Goal: Register for event/course

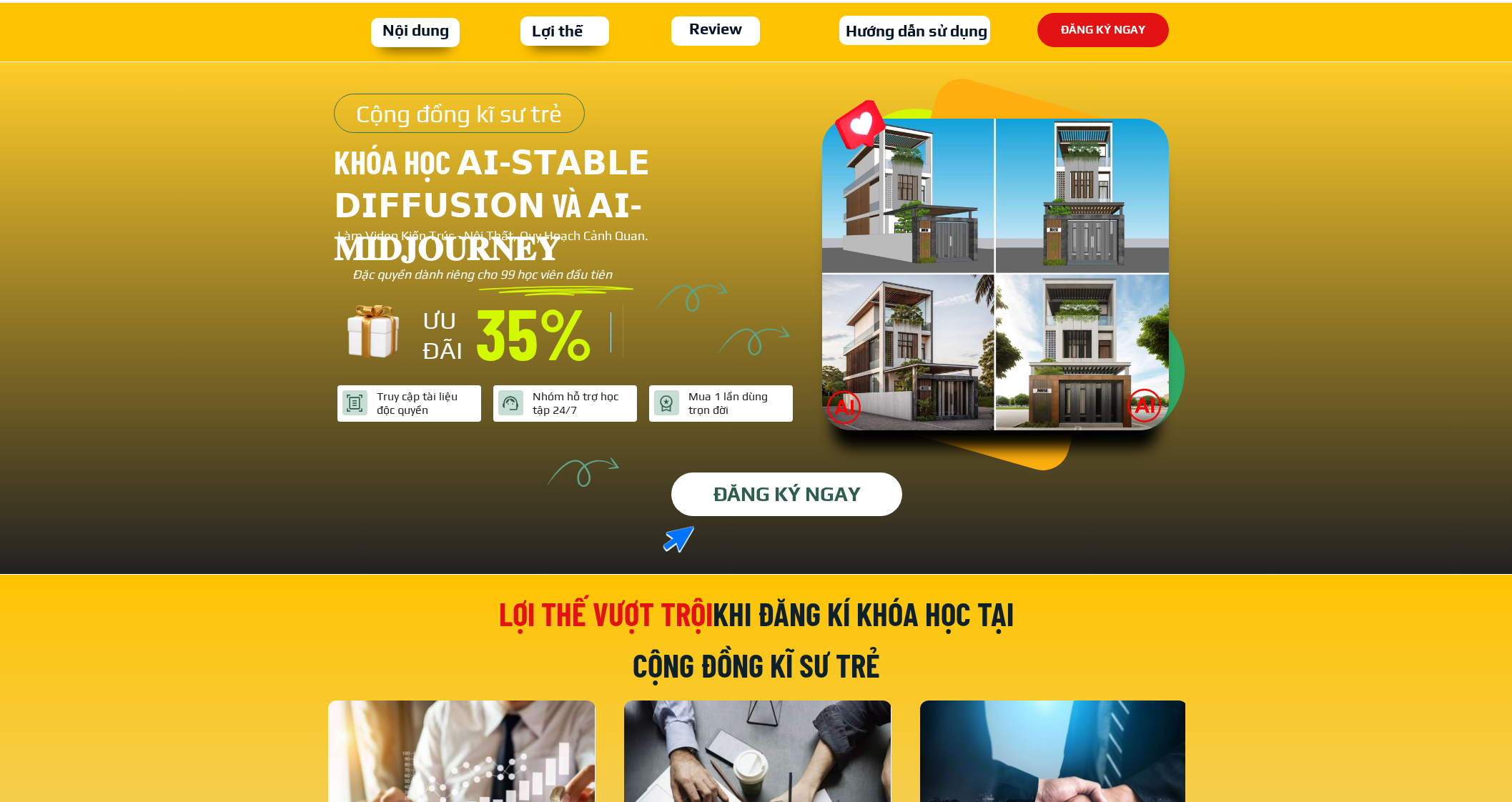
click at [794, 493] on p "ĐĂNG KÝ NGAY" at bounding box center [786, 494] width 254 height 48
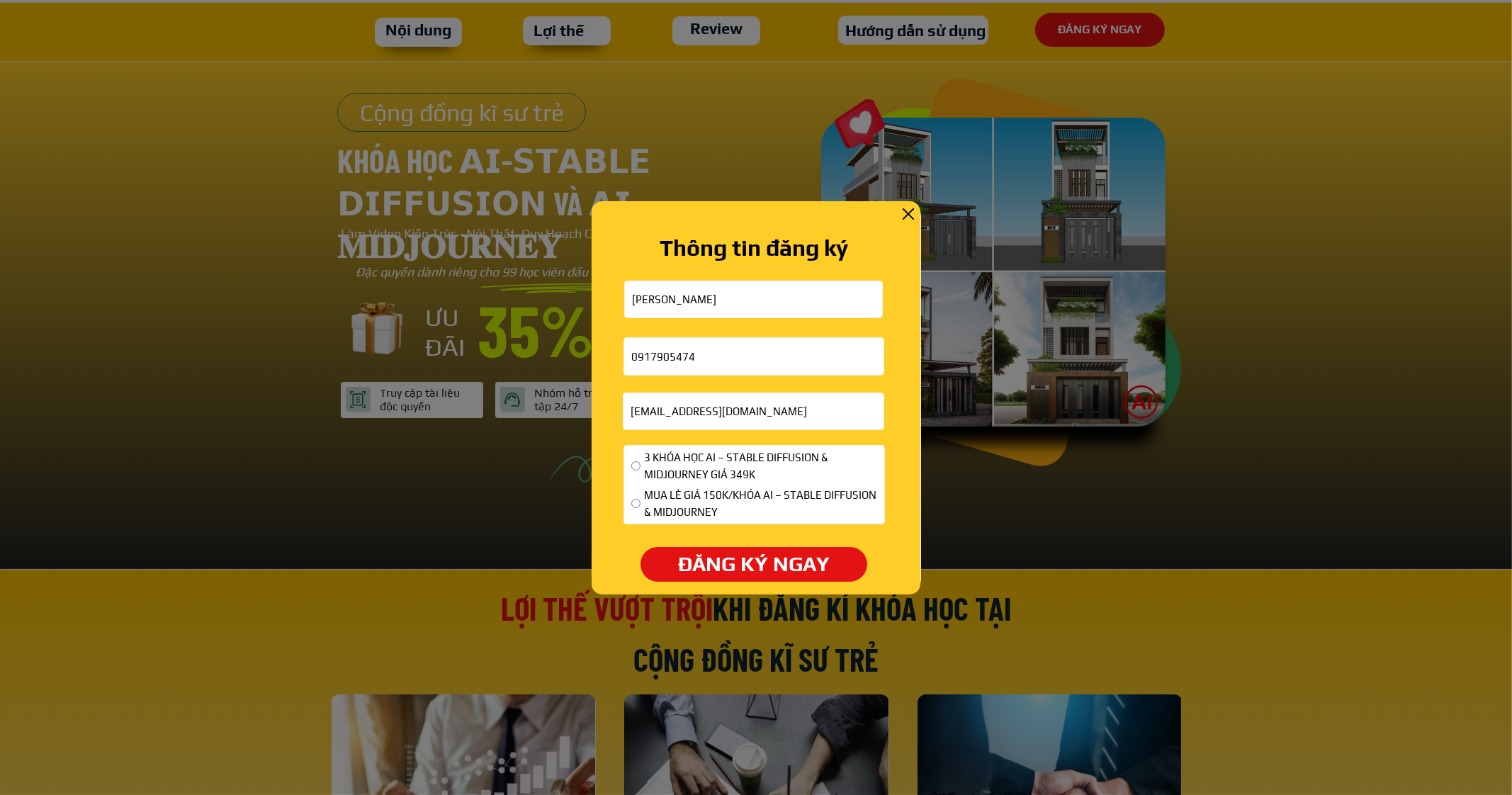
click at [657, 471] on span "3 KHÓA HỌC AI – STABLE DIFFUSION & MIDJOURNEY GIÁ 349K" at bounding box center [761, 466] width 233 height 34
radio input "true"
click at [673, 556] on p "ĐĂNG KÝ NGAY" at bounding box center [753, 564] width 227 height 35
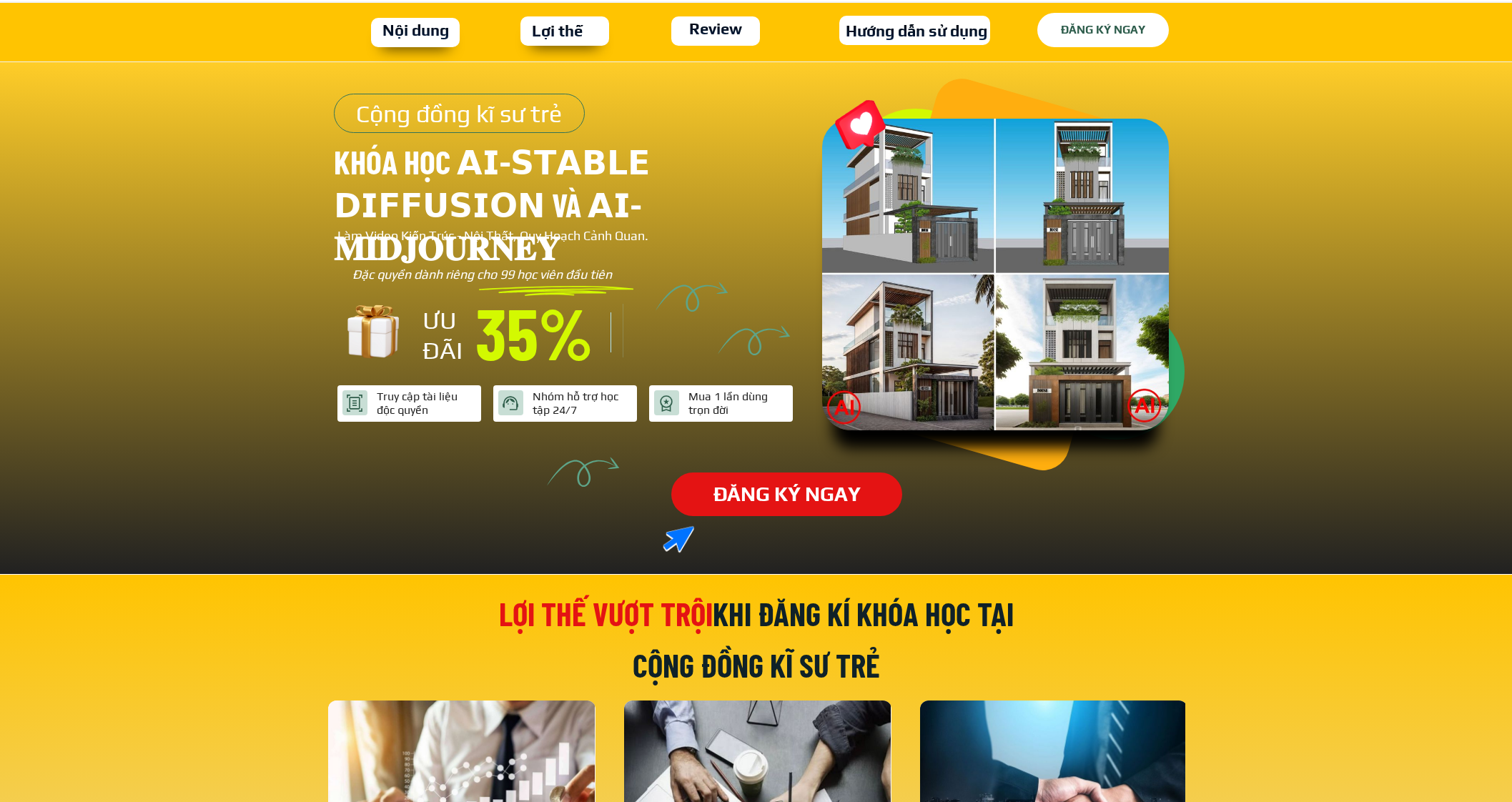
click at [1063, 21] on p "ĐĂNG KÝ NGAY" at bounding box center [1103, 30] width 143 height 37
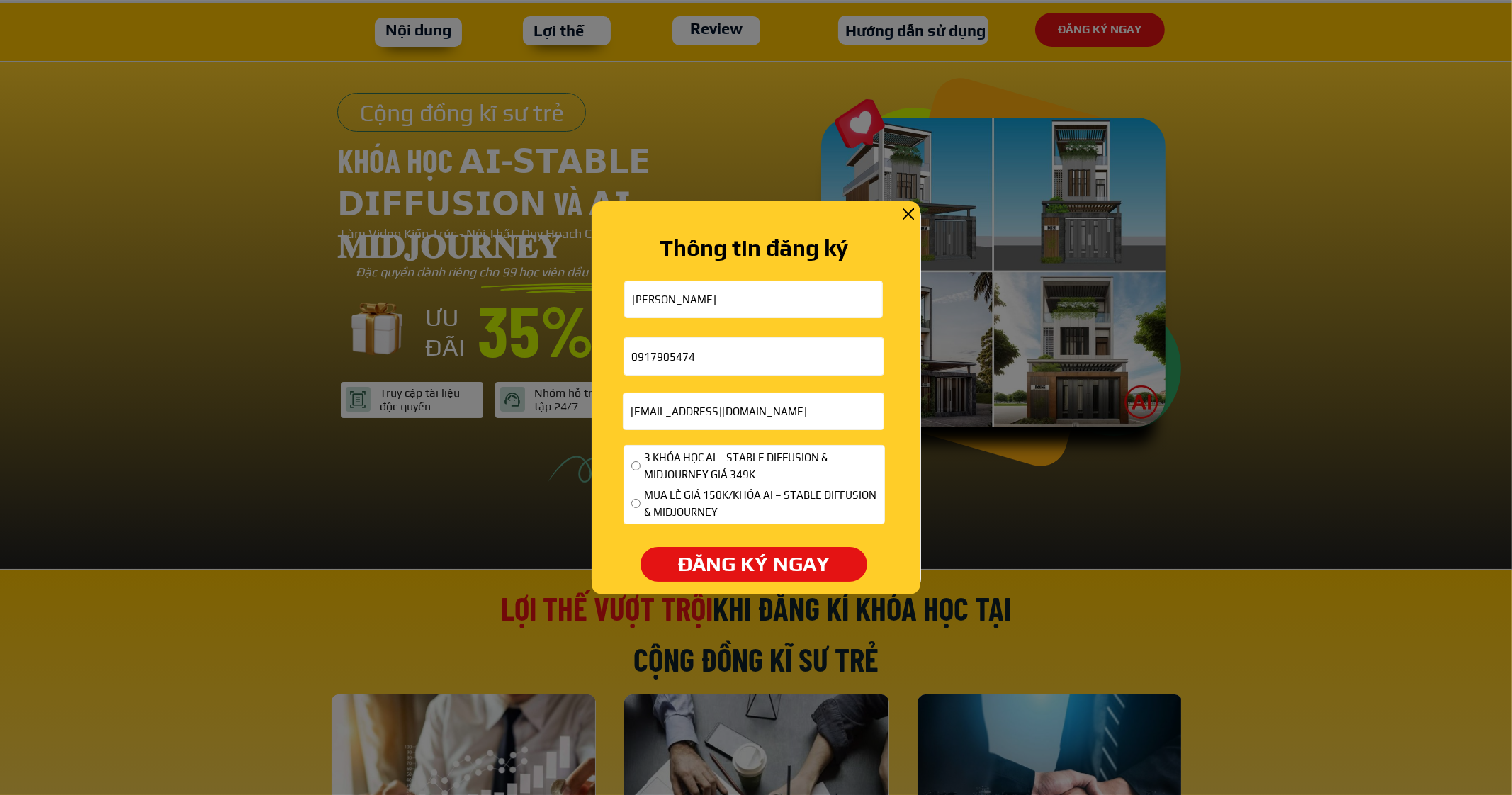
click at [662, 464] on span "3 KHÓA HỌC AI – STABLE DIFFUSION & MIDJOURNEY GIÁ 349K" at bounding box center [761, 466] width 233 height 34
radio input "true"
click at [689, 568] on p "ĐĂNG KÝ NGAY" at bounding box center [755, 564] width 231 height 35
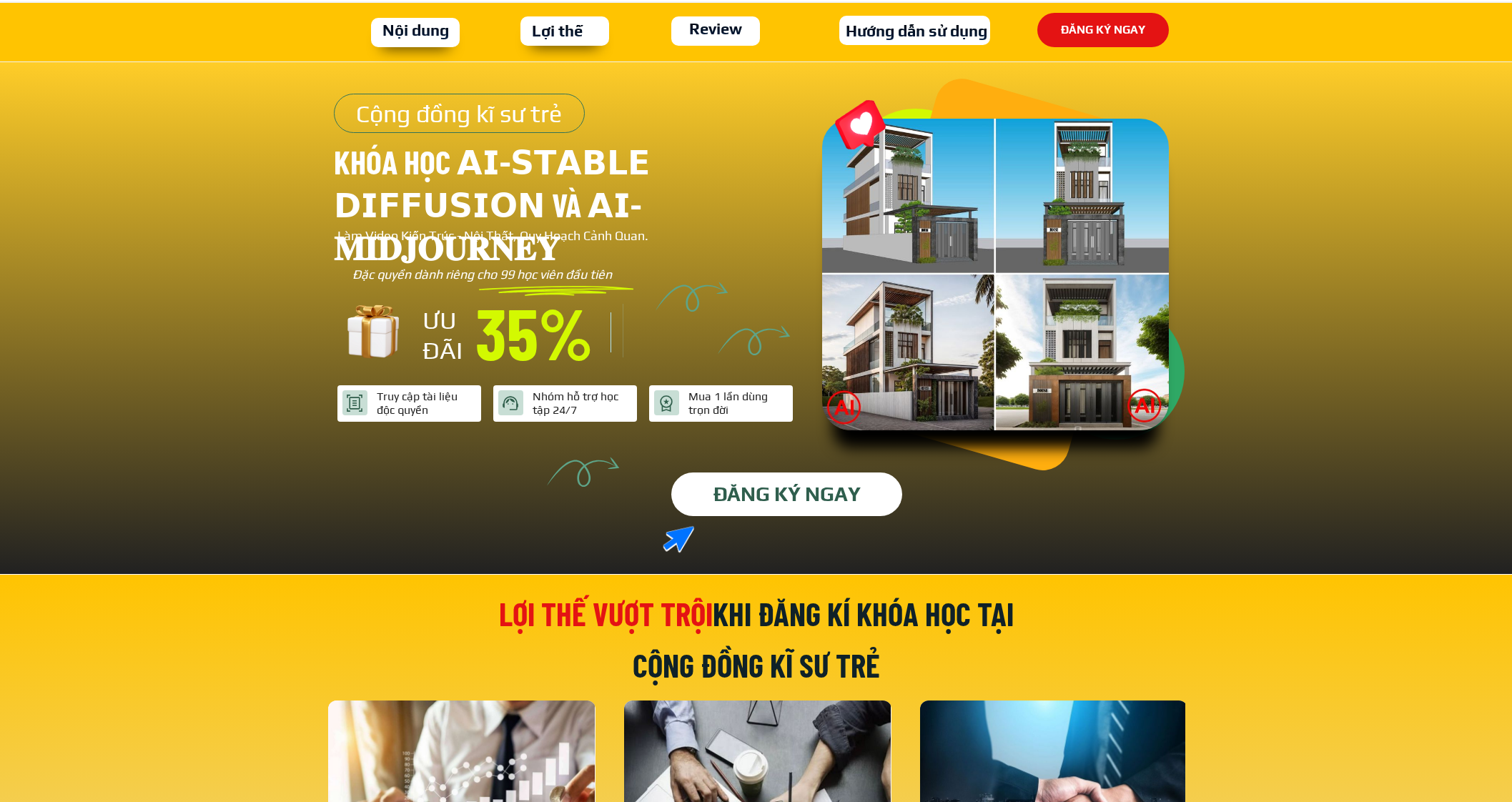
click at [797, 494] on p "ĐĂNG KÝ NGAY" at bounding box center [787, 494] width 231 height 44
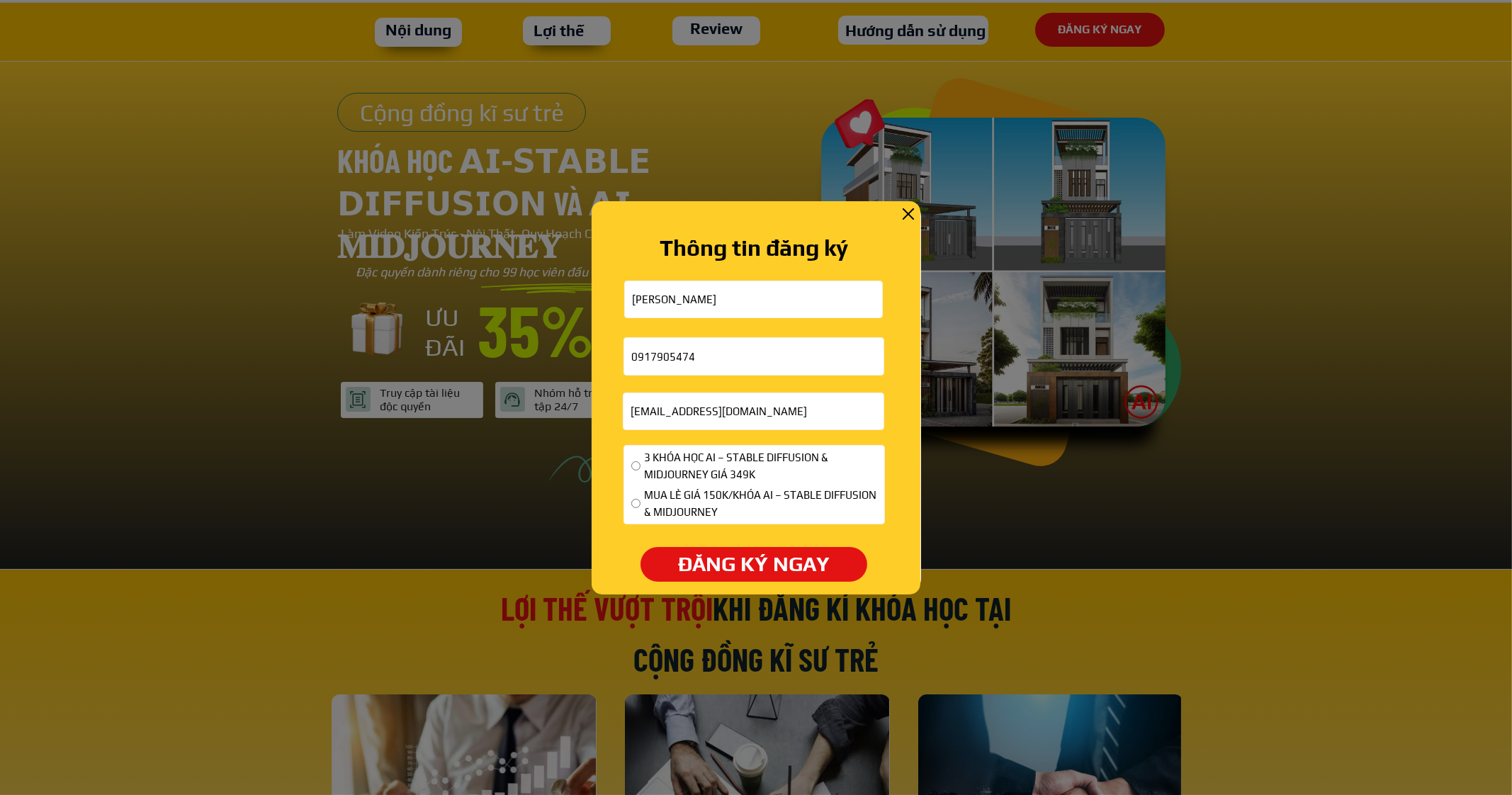
click at [650, 456] on span "3 KHÓA HỌC AI – STABLE DIFFUSION & MIDJOURNEY GIÁ 349K" at bounding box center [761, 466] width 233 height 34
radio input "true"
click at [649, 554] on p "ĐĂNG KÝ NGAY" at bounding box center [753, 564] width 226 height 35
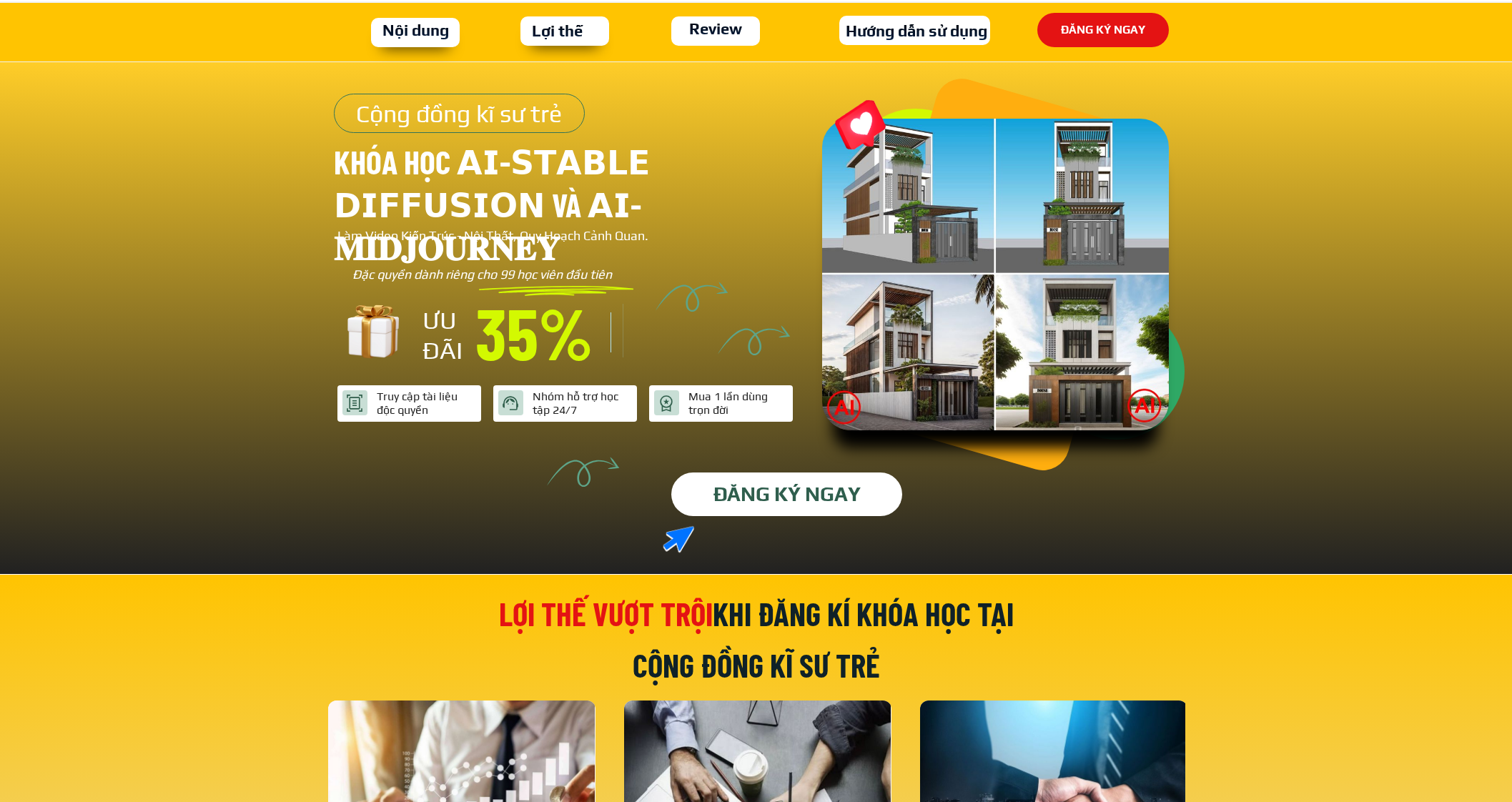
drag, startPoint x: 0, startPoint y: 0, endPoint x: 742, endPoint y: 482, distance: 884.8
click at [740, 467] on div at bounding box center [758, 319] width 4883 height 513
click at [742, 493] on p "ĐĂNG KÝ NGAY" at bounding box center [786, 494] width 254 height 48
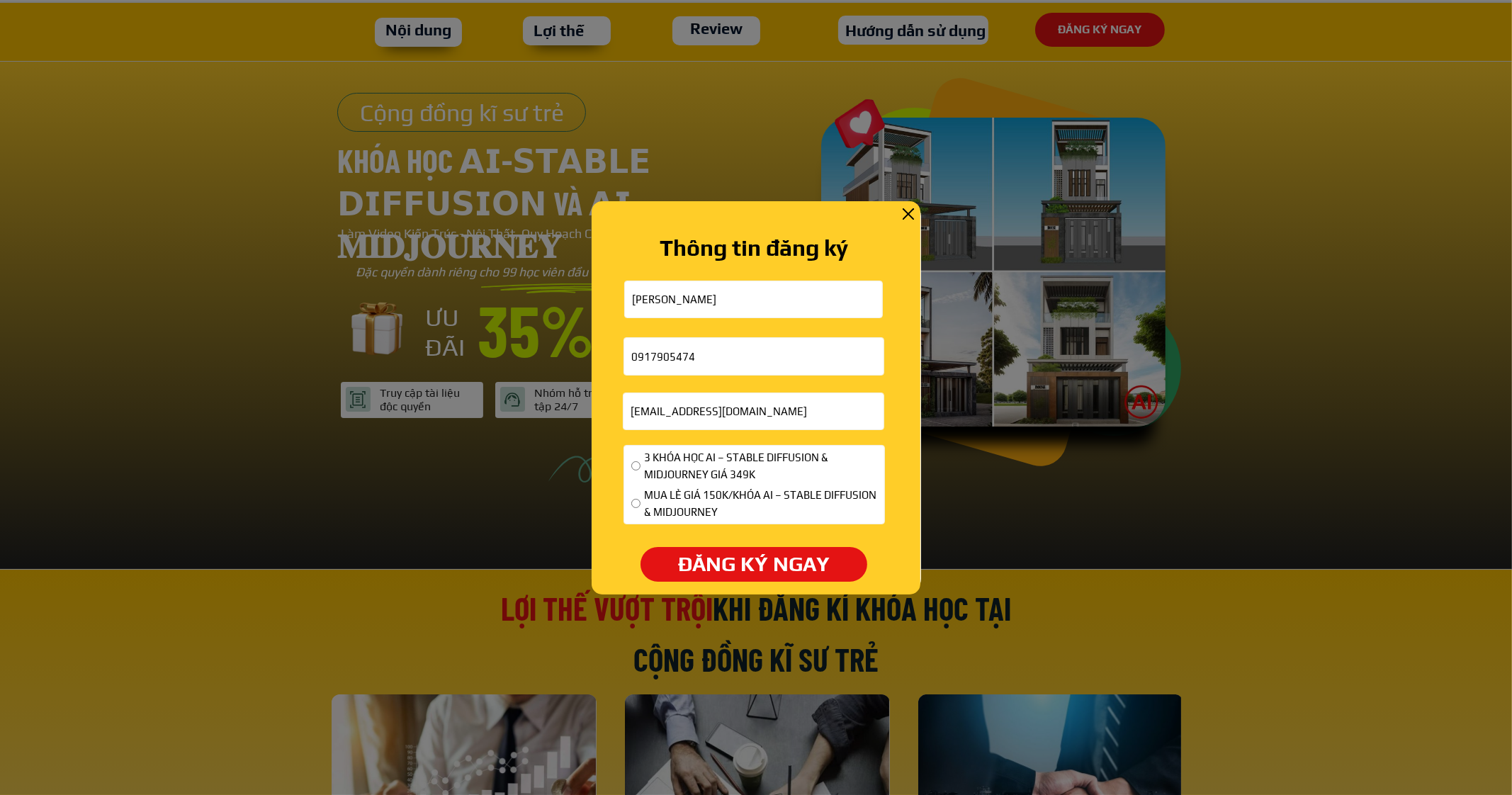
click at [695, 492] on span "MUA LẺ GIÁ 150K/KHÓA AI – STABLE DIFFUSION & MIDJOURNEY" at bounding box center [761, 503] width 233 height 34
radio input "true"
drag, startPoint x: 733, startPoint y: 599, endPoint x: 731, endPoint y: 587, distance: 12.2
click at [733, 599] on div at bounding box center [756, 397] width 1512 height 795
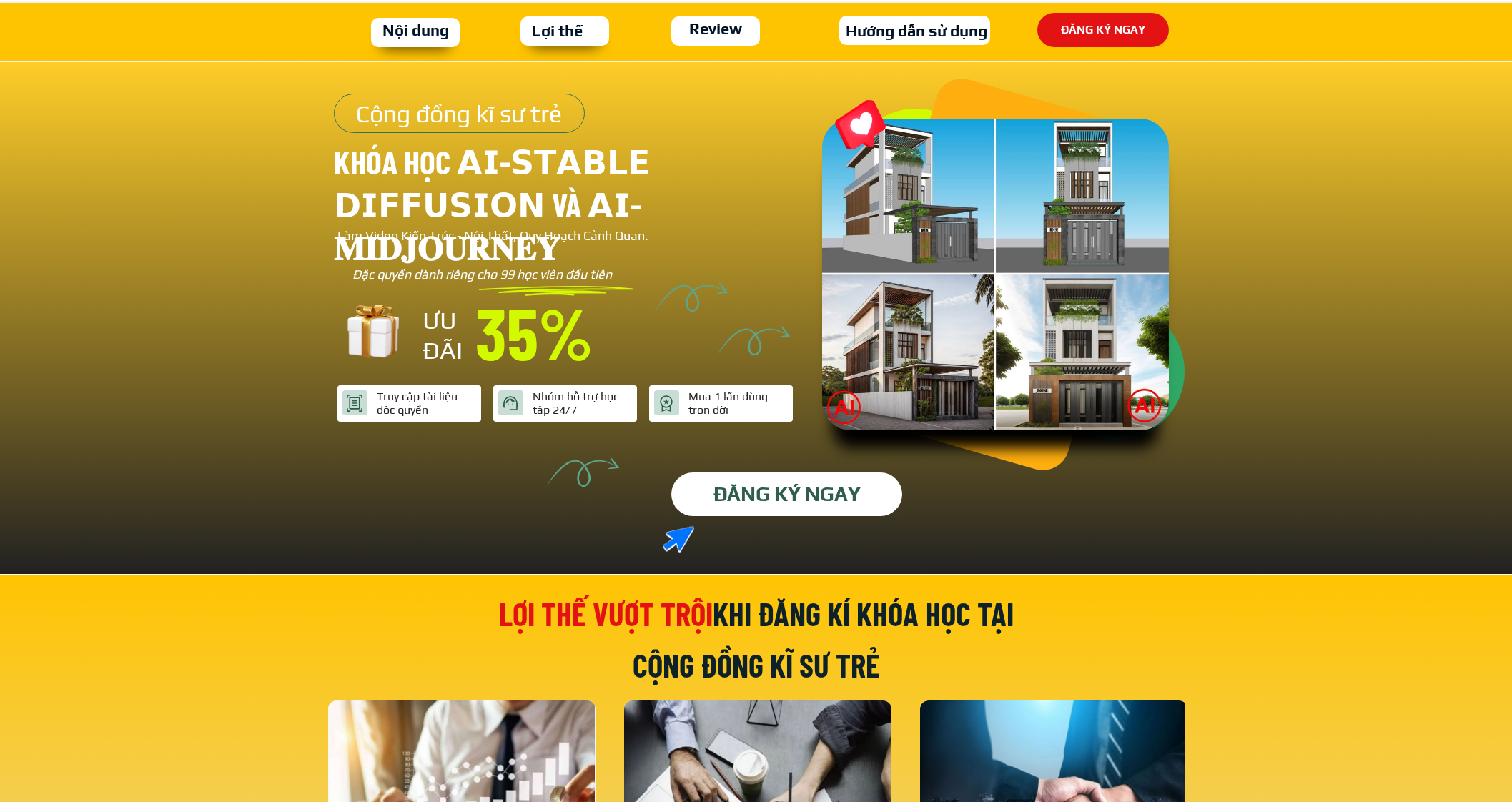
drag, startPoint x: 740, startPoint y: 503, endPoint x: 718, endPoint y: 549, distance: 51.0
click at [740, 504] on p "ĐĂNG KÝ NGAY" at bounding box center [787, 494] width 232 height 44
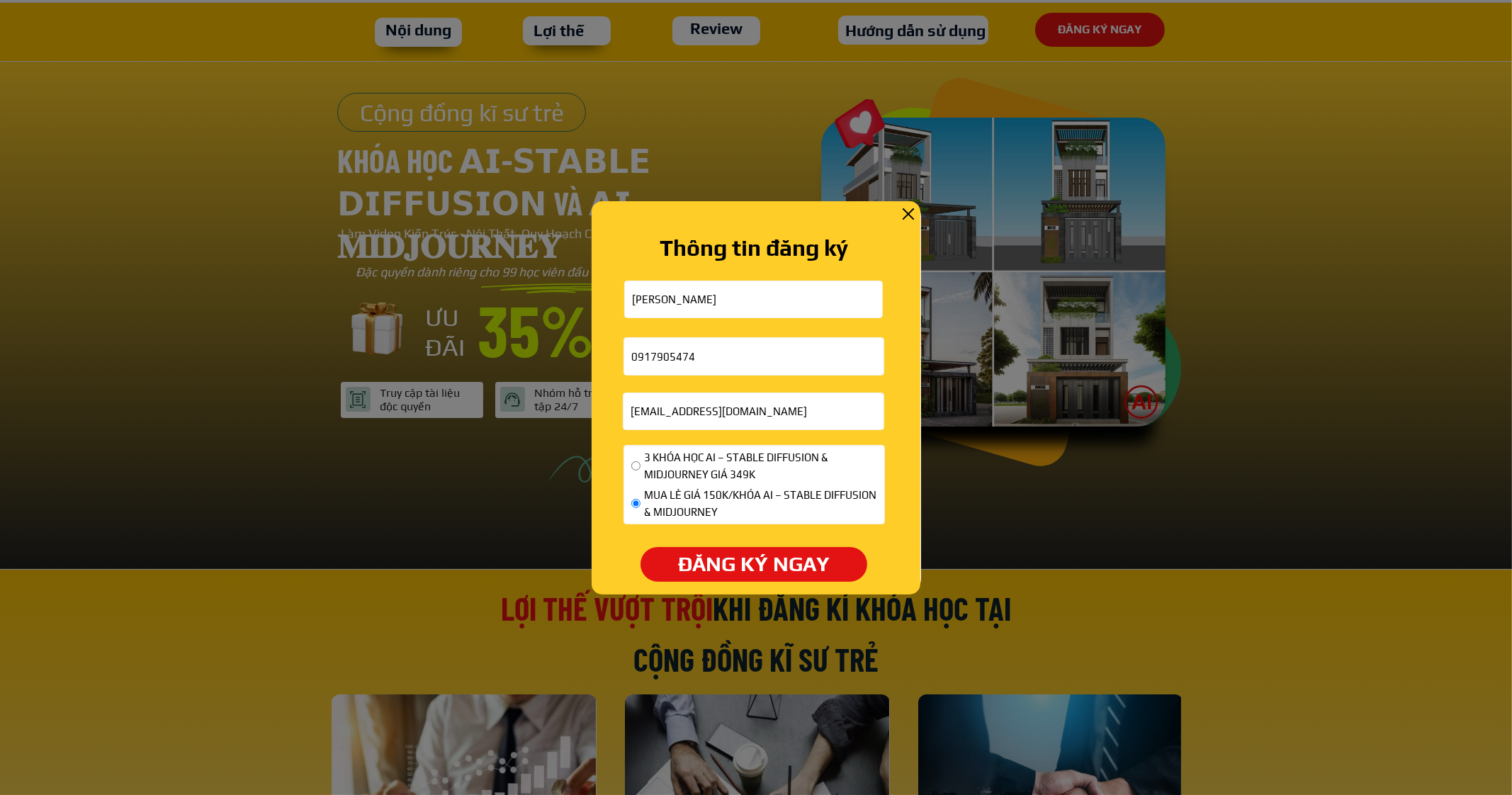
click at [691, 506] on span "MUA LẺ GIÁ 150K/KHÓA AI – STABLE DIFFUSION & MIDJOURNEY" at bounding box center [761, 503] width 233 height 34
click at [695, 555] on p "ĐĂNG KÝ NGAY" at bounding box center [754, 564] width 239 height 36
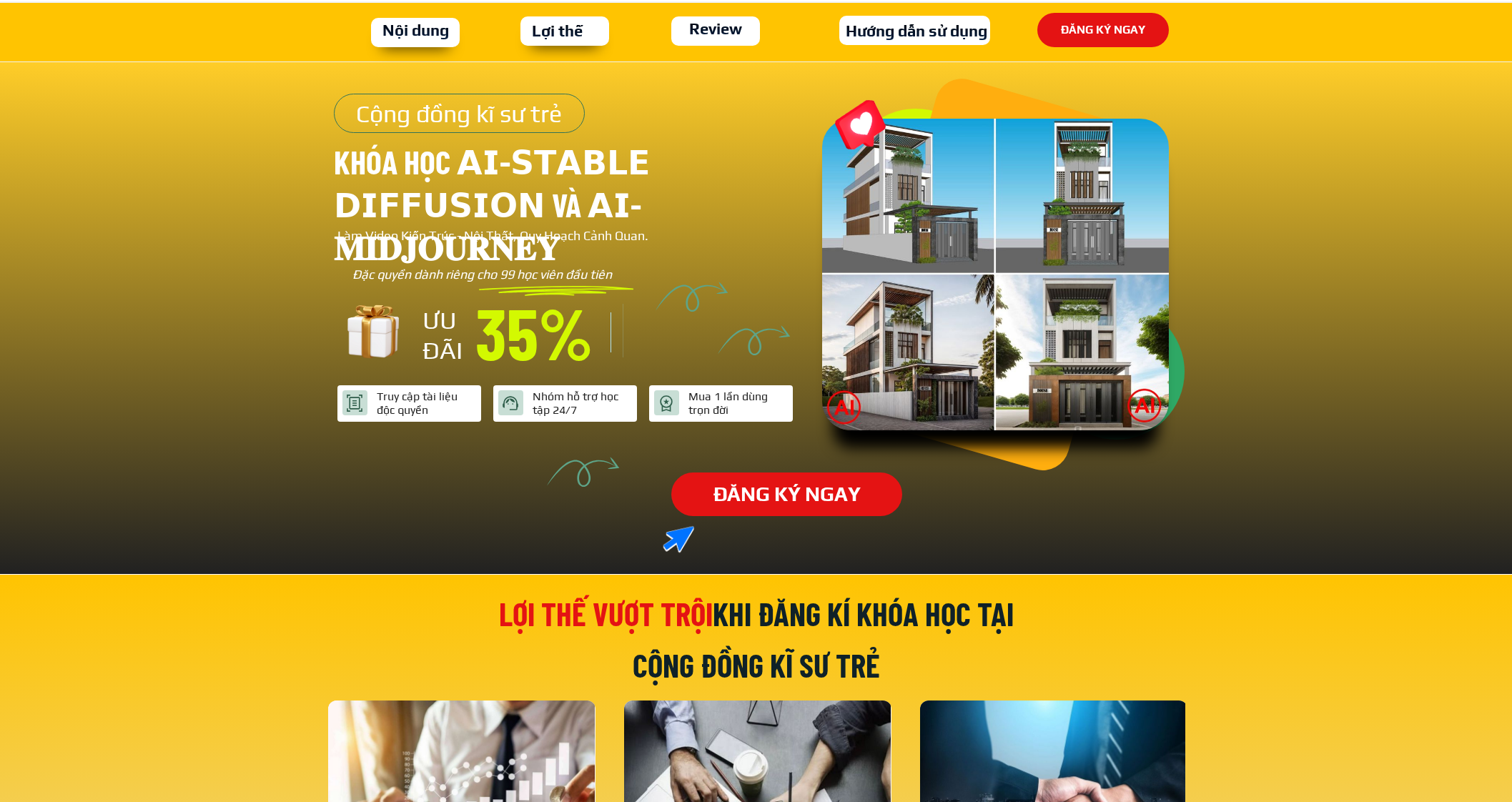
type input "[PERSON_NAME]"
type input "0917905474"
type input "[EMAIL_ADDRESS][DOMAIN_NAME]"
type input "[PERSON_NAME]"
type input "0917905474"
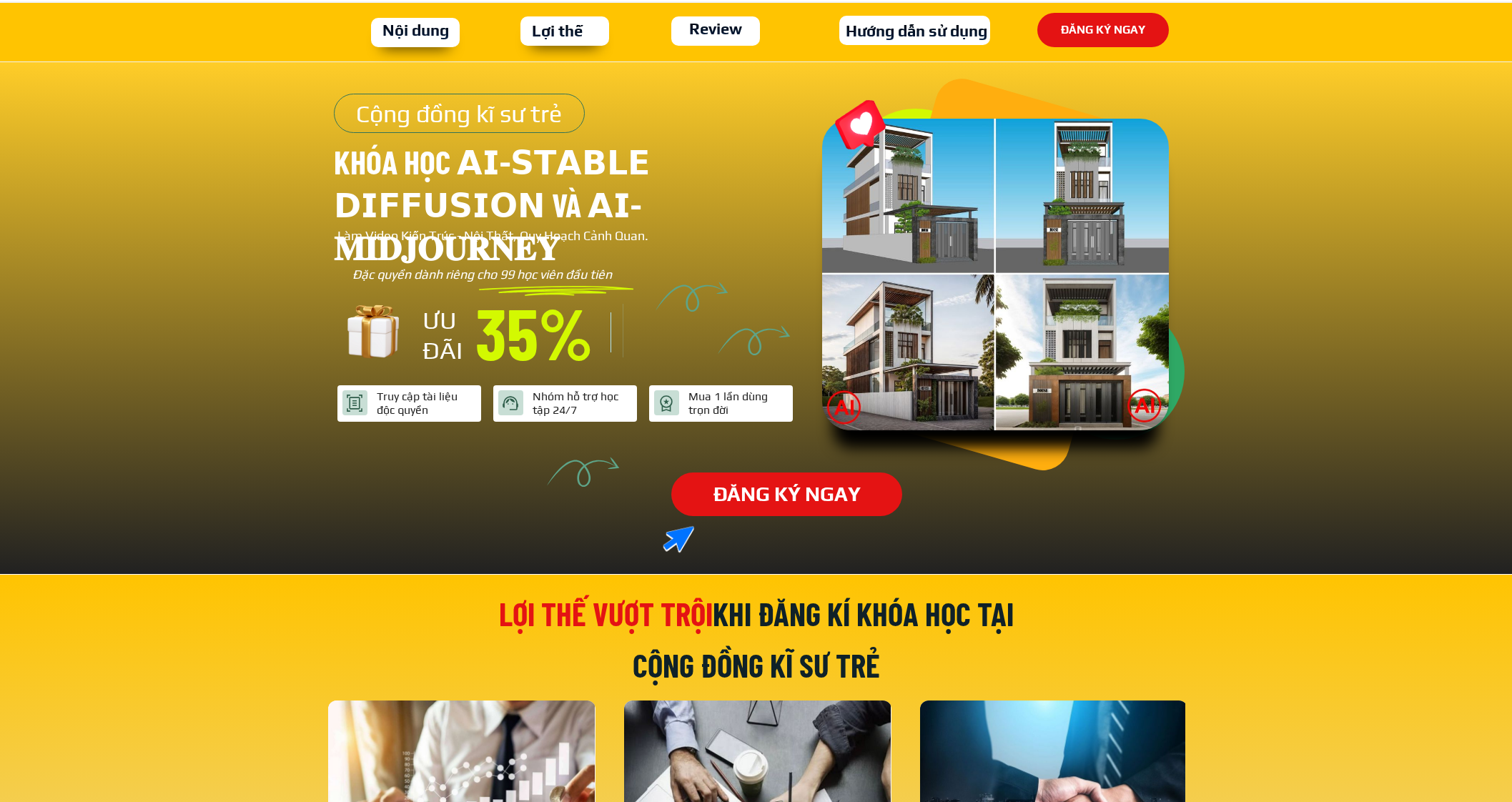
type input "[EMAIL_ADDRESS][DOMAIN_NAME]"
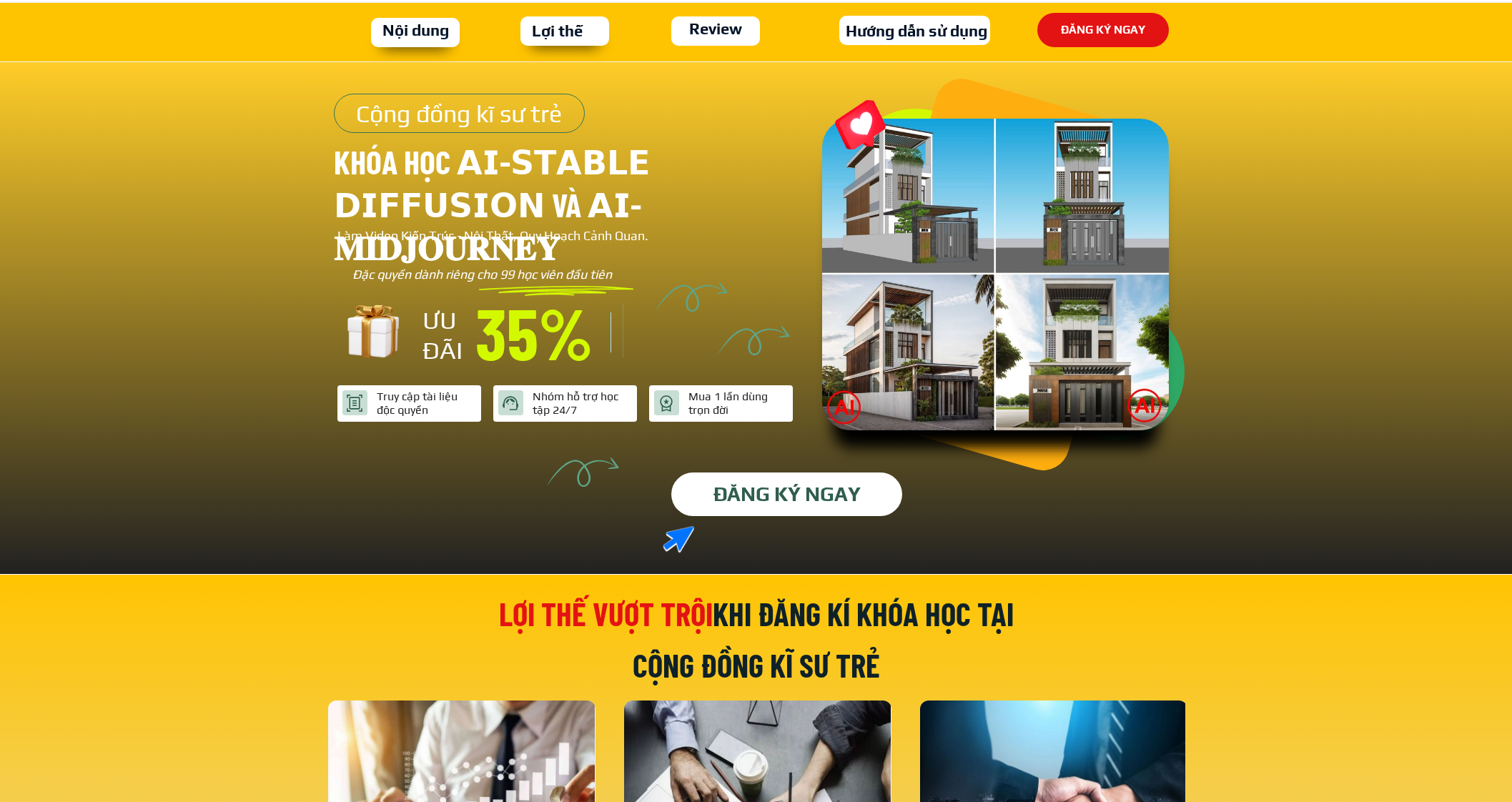
click at [751, 507] on p "ĐĂNG KÝ NGAY" at bounding box center [787, 493] width 239 height 45
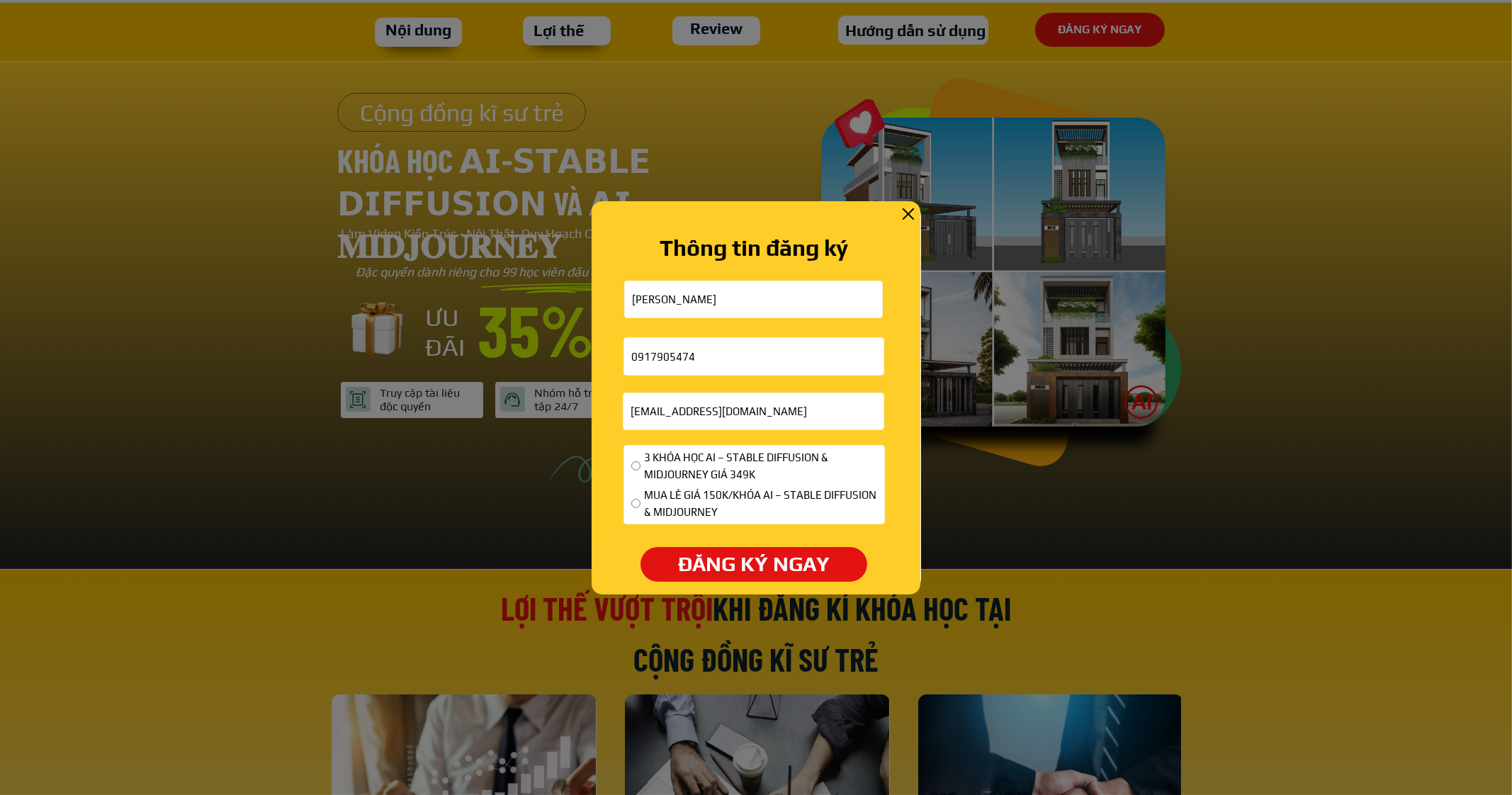
click at [688, 458] on span "3 KHÓA HỌC AI – STABLE DIFFUSION & MIDJOURNEY GIÁ 349K" at bounding box center [761, 466] width 233 height 34
radio input "true"
click at [697, 556] on p "ĐĂNG KÝ NGAY" at bounding box center [753, 564] width 226 height 35
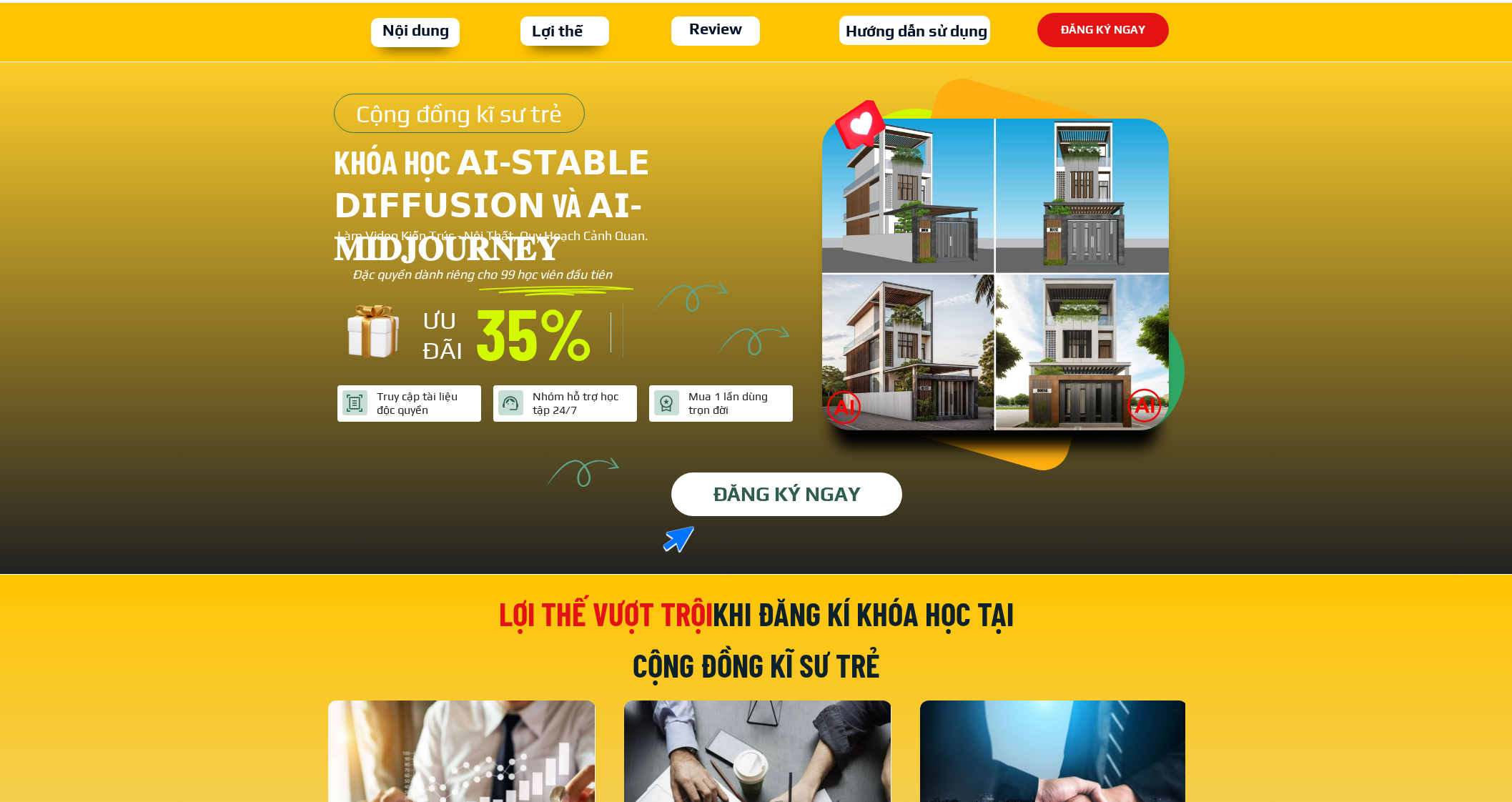
click at [772, 476] on p "ĐĂNG KÝ NGAY" at bounding box center [787, 494] width 232 height 44
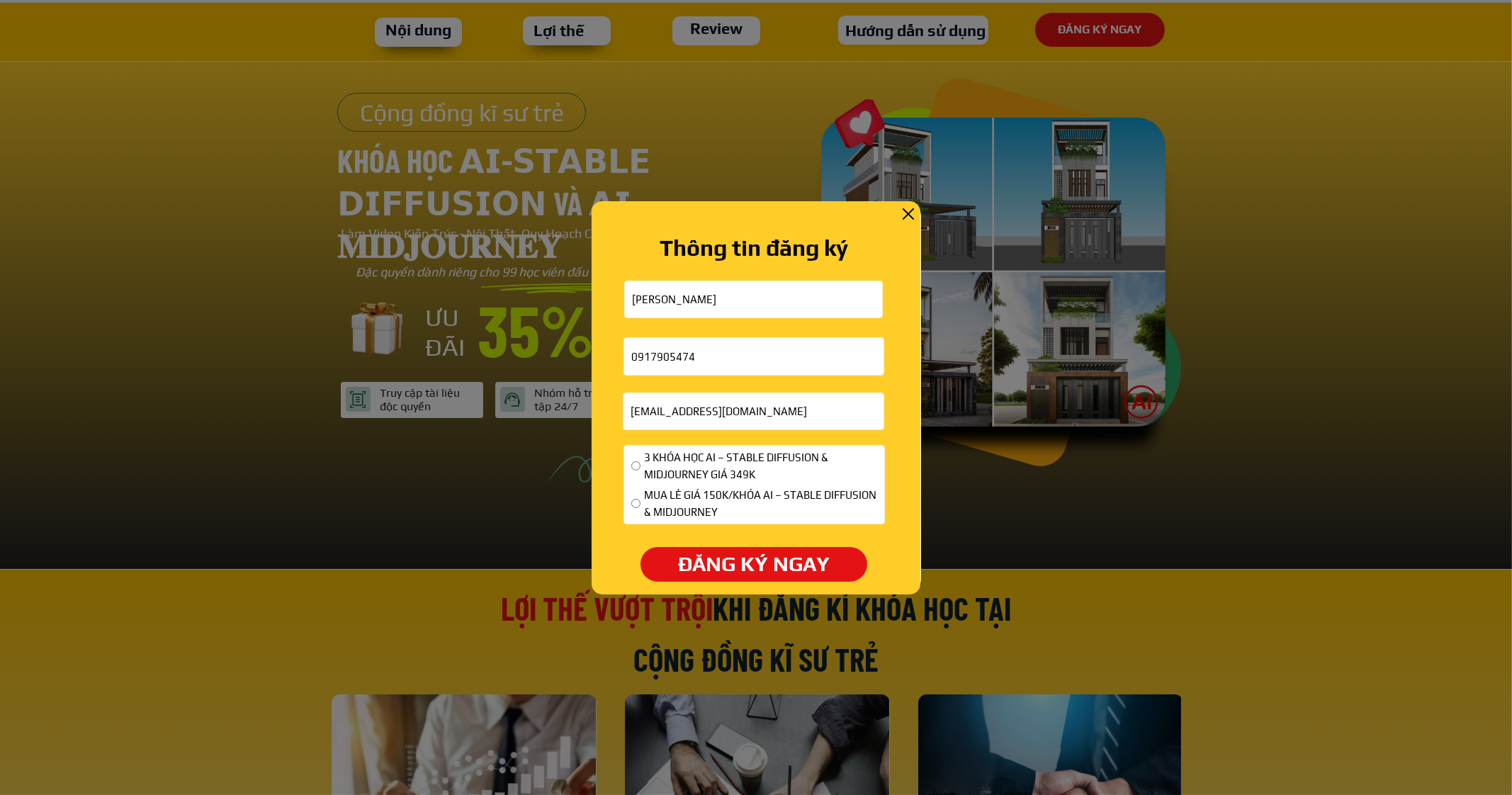
click at [712, 497] on span "MUA LẺ GIÁ 150K/KHÓA AI – STABLE DIFFUSION & MIDJOURNEY" at bounding box center [761, 503] width 233 height 34
radio input "true"
click at [726, 601] on div at bounding box center [756, 397] width 1512 height 795
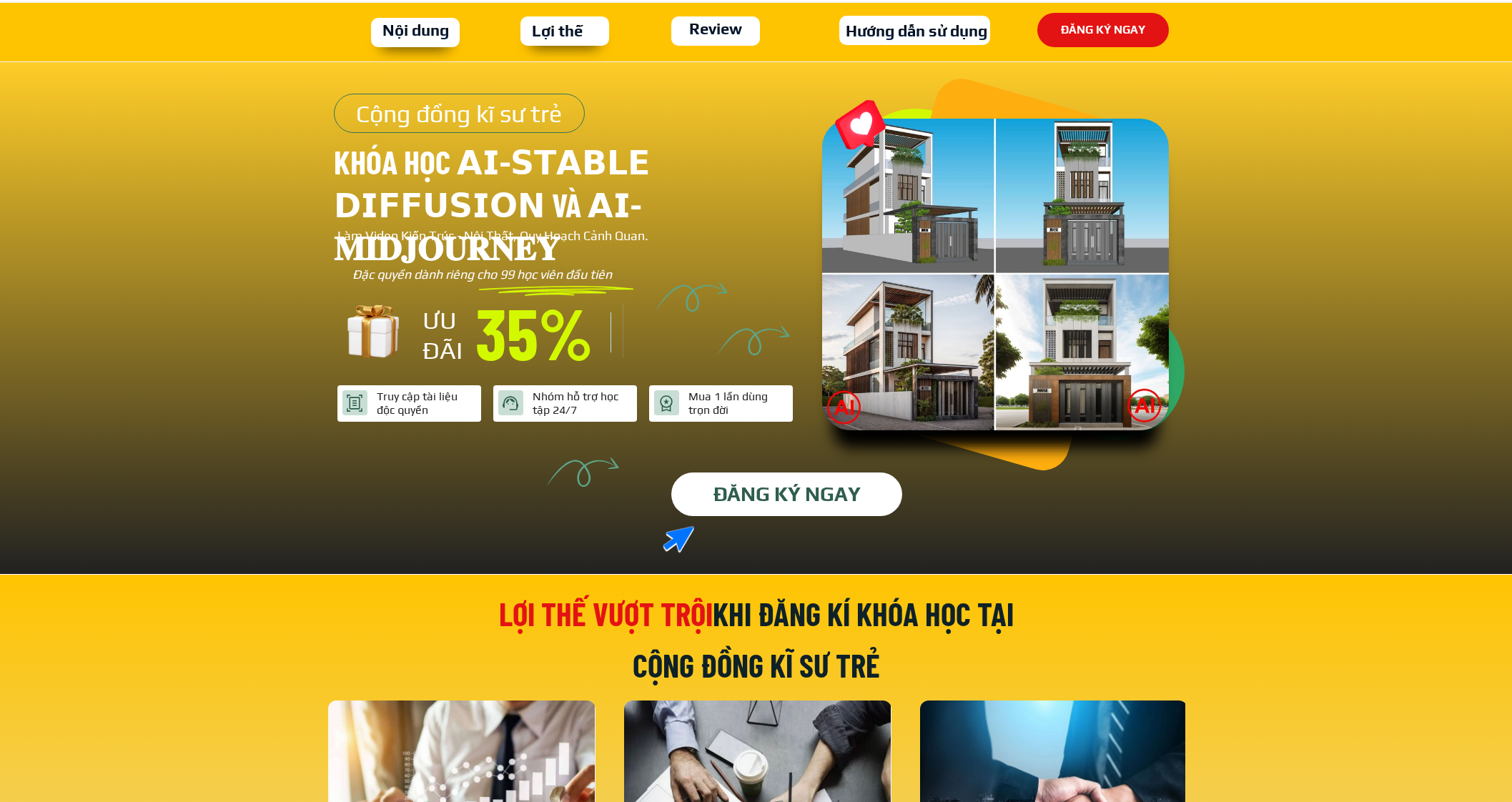
click at [719, 482] on p "ĐĂNG KÝ NGAY" at bounding box center [787, 495] width 250 height 47
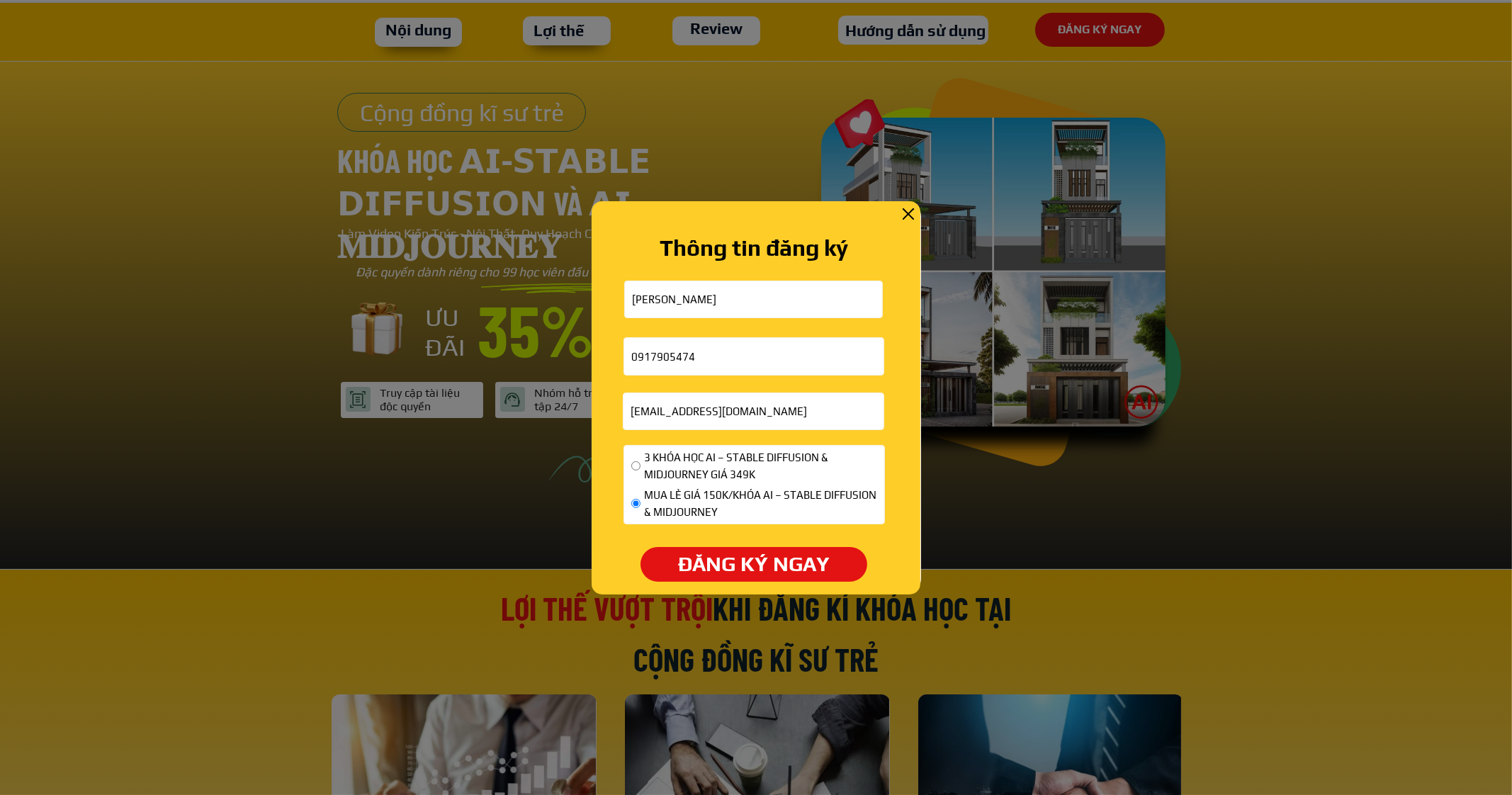
click at [649, 416] on input "[EMAIL_ADDRESS][DOMAIN_NAME]" at bounding box center [753, 410] width 253 height 36
click at [629, 472] on div "3 KHÓA HỌC AI – STABLE DIFFUSION & MIDJOURNEY GIÁ 349K MUA LẺ GIÁ 150K/KHÓA AI …" at bounding box center [754, 487] width 260 height 82
click at [644, 476] on span "3 KHÓA HỌC AI – STABLE DIFFUSION & MIDJOURNEY GIÁ 349K" at bounding box center [761, 466] width 233 height 34
radio input "true"
click at [697, 564] on p "ĐĂNG KÝ NGAY" at bounding box center [753, 564] width 226 height 35
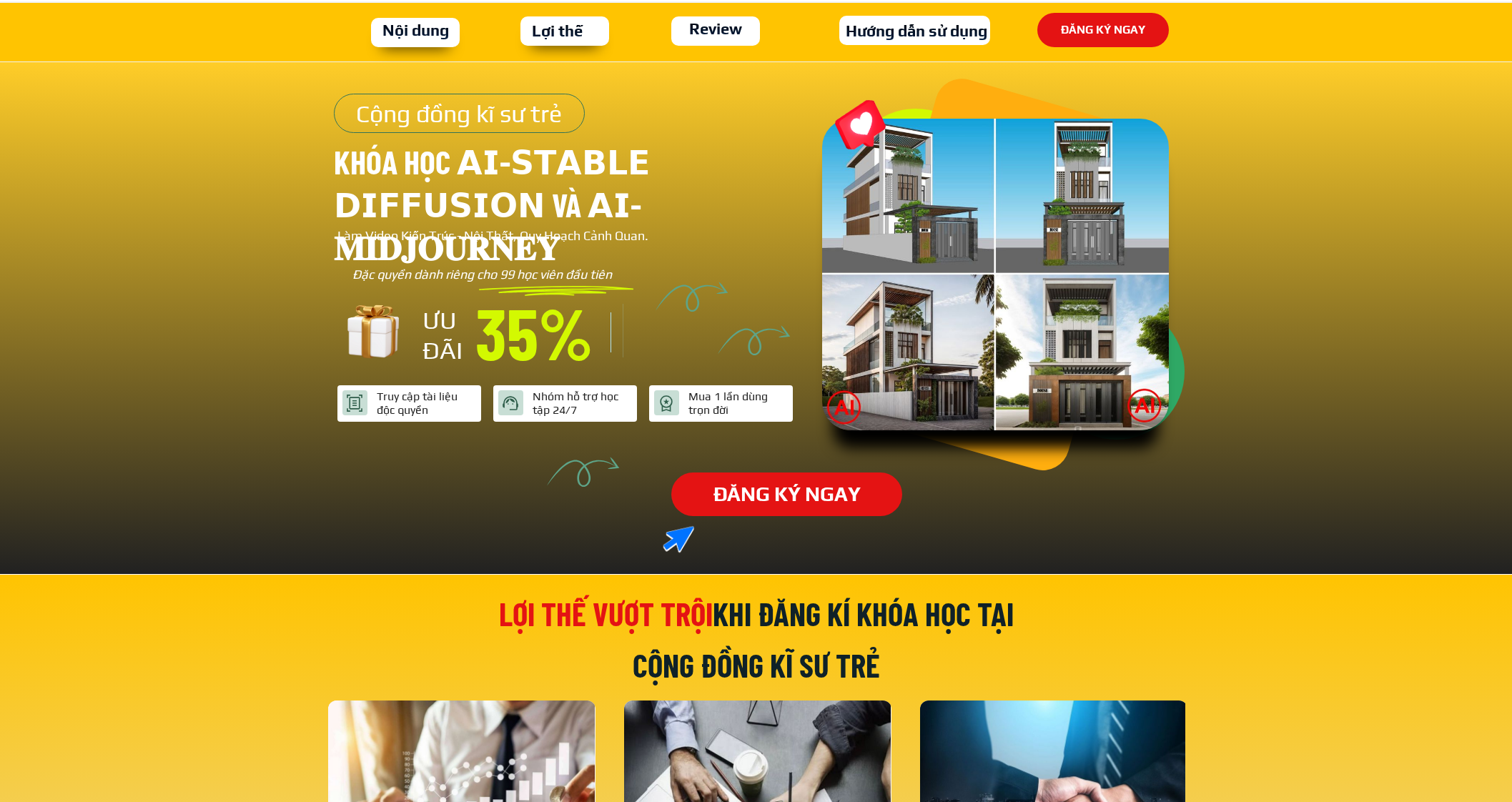
click at [783, 476] on p "ĐĂNG KÝ NGAY" at bounding box center [787, 494] width 231 height 44
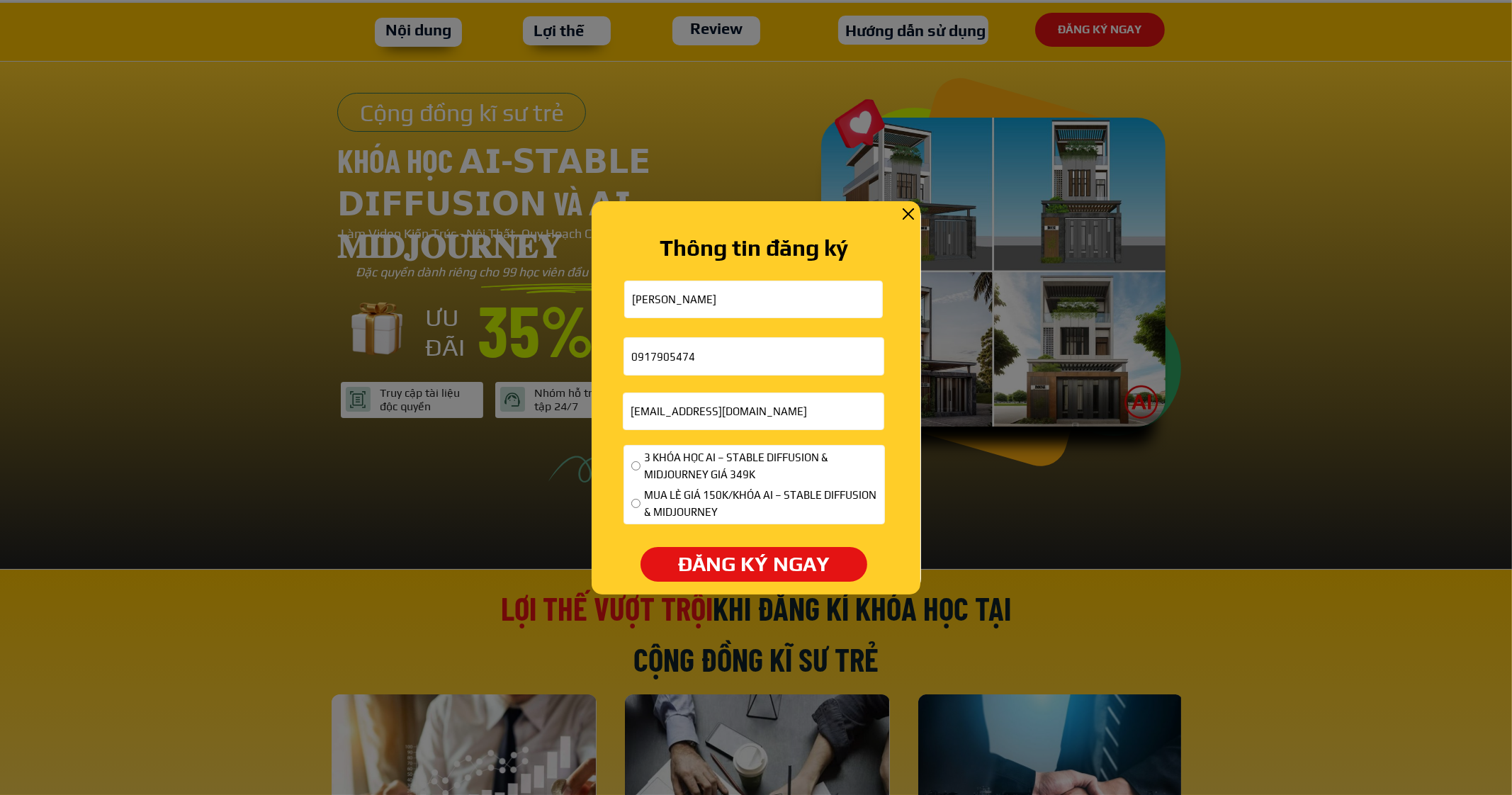
click at [705, 467] on span "3 KHÓA HỌC AI – STABLE DIFFUSION & MIDJOURNEY GIÁ 349K" at bounding box center [761, 466] width 233 height 34
radio input "true"
click at [733, 569] on p "ĐĂNG KÝ NGAY" at bounding box center [753, 564] width 226 height 35
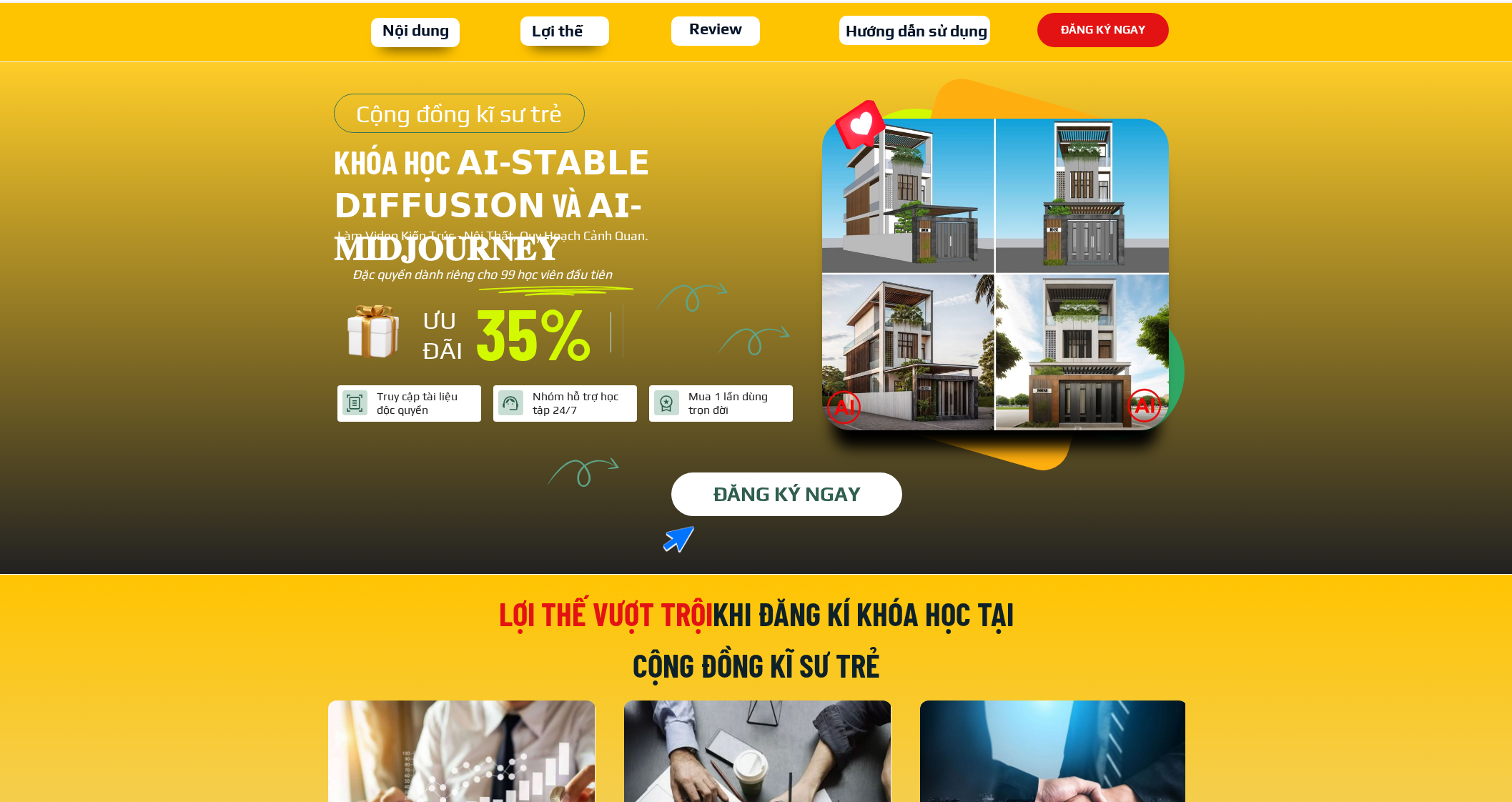
click at [773, 503] on p "ĐĂNG KÝ NGAY" at bounding box center [787, 494] width 246 height 46
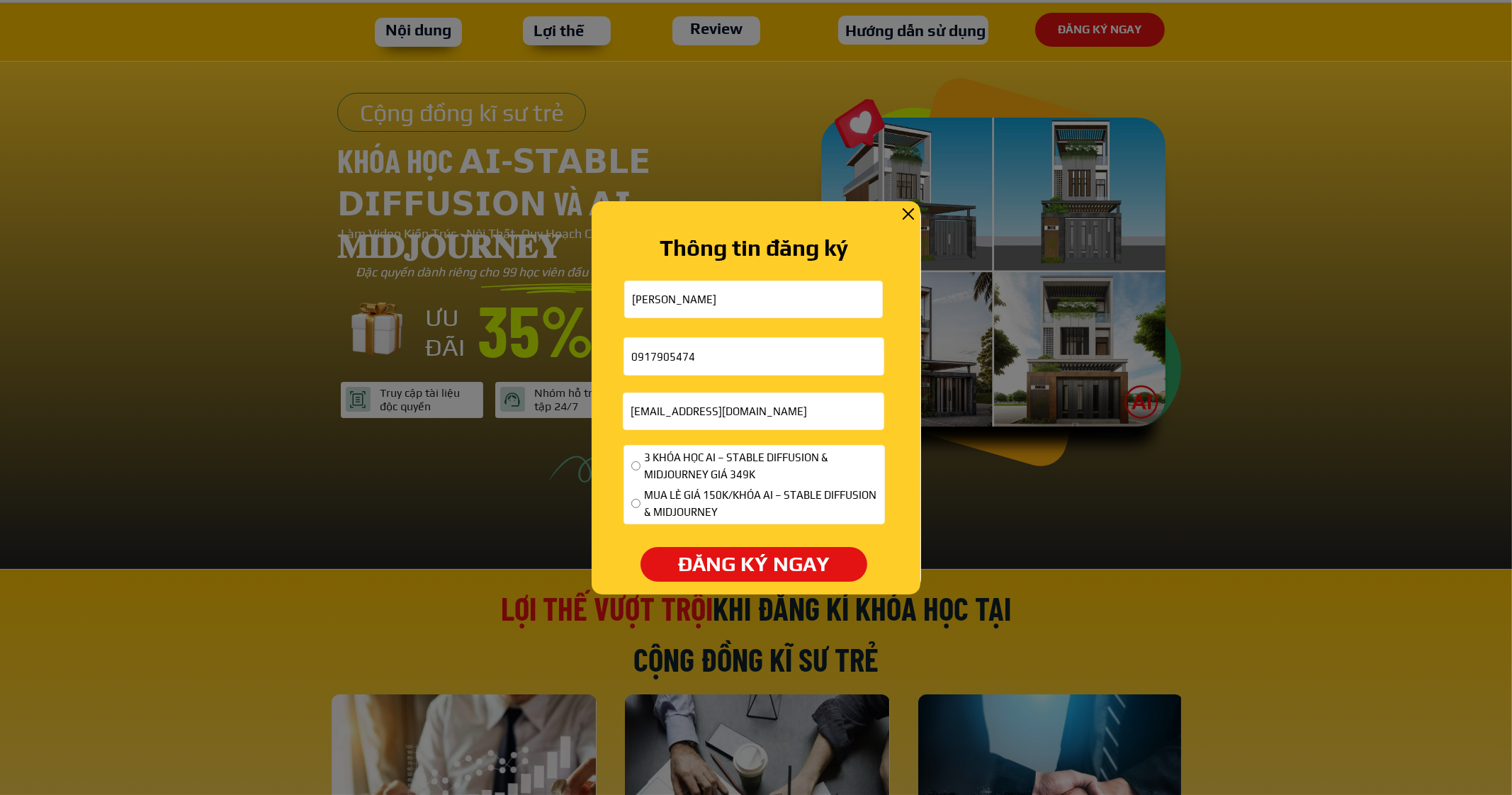
click at [700, 475] on span "3 KHÓA HỌC AI – STABLE DIFFUSION & MIDJOURNEY GIÁ 349K" at bounding box center [761, 466] width 233 height 34
radio input "true"
click at [741, 575] on p "ĐĂNG KÝ NGAY" at bounding box center [753, 564] width 226 height 35
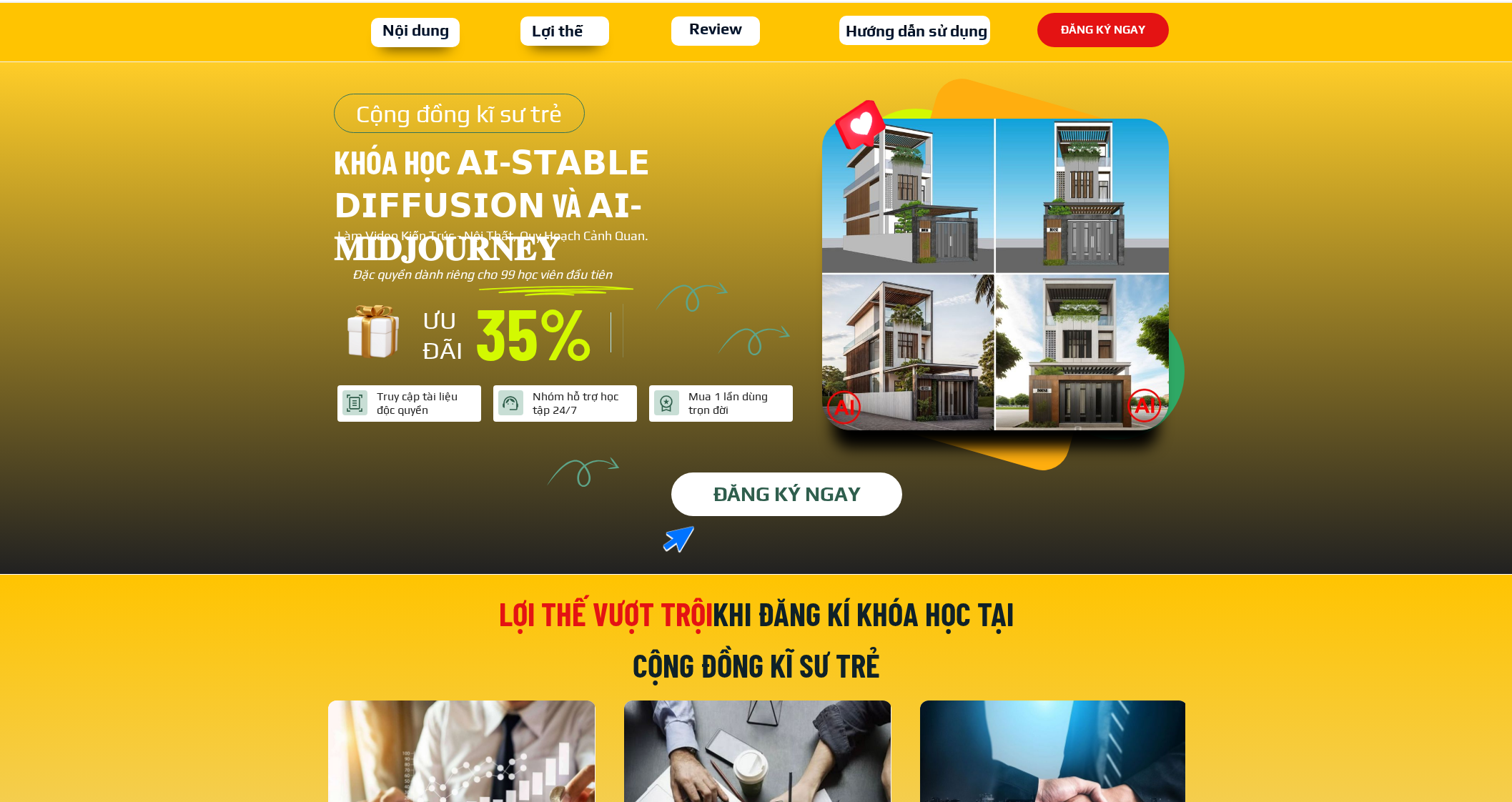
click at [722, 498] on p "ĐĂNG KÝ NGAY" at bounding box center [787, 494] width 232 height 44
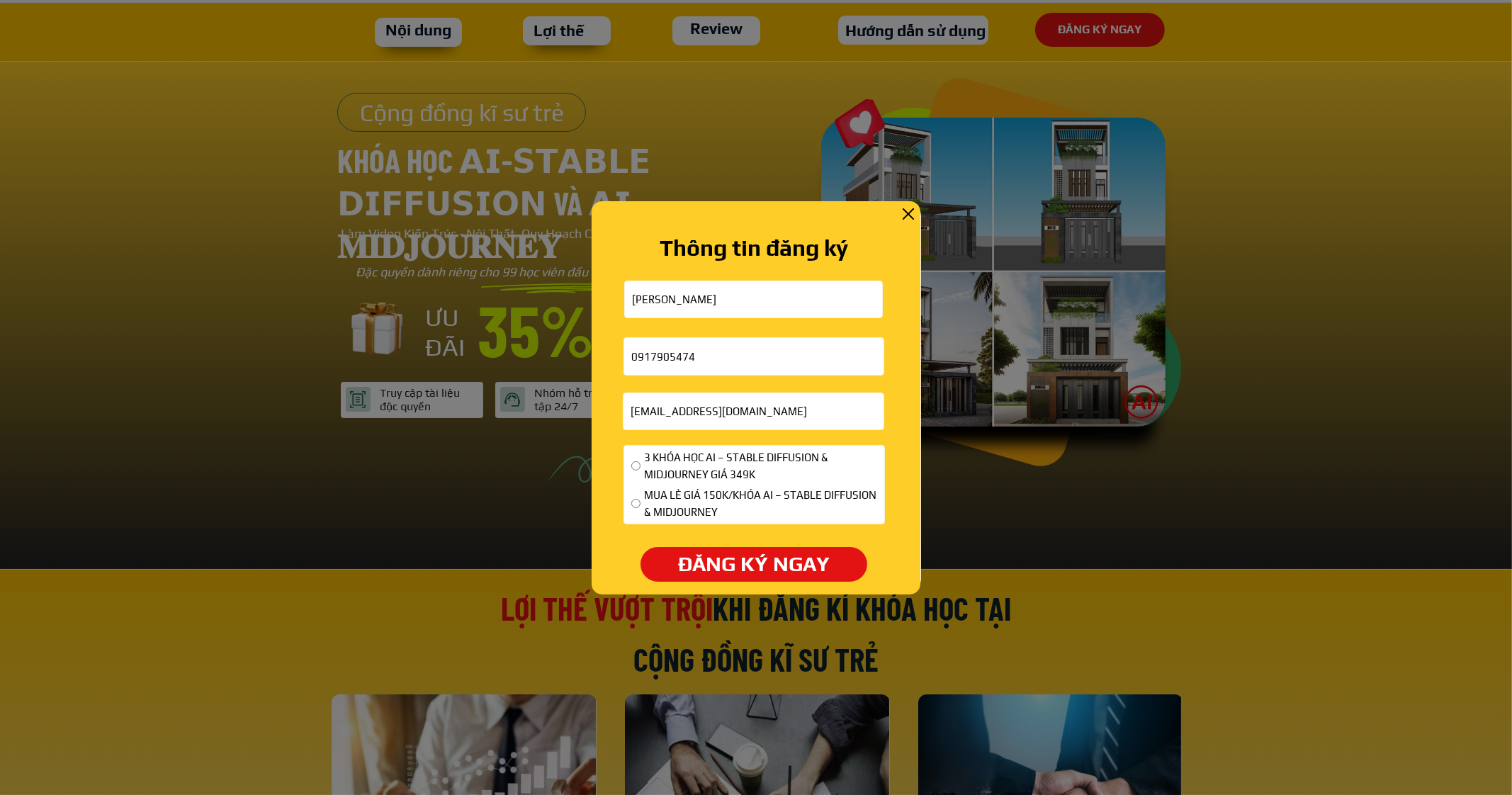
click at [691, 458] on span "3 KHÓA HỌC AI – STABLE DIFFUSION & MIDJOURNEY GIÁ 349K" at bounding box center [761, 466] width 233 height 34
radio input "true"
click at [731, 573] on p "ĐĂNG KÝ NGAY" at bounding box center [753, 564] width 226 height 35
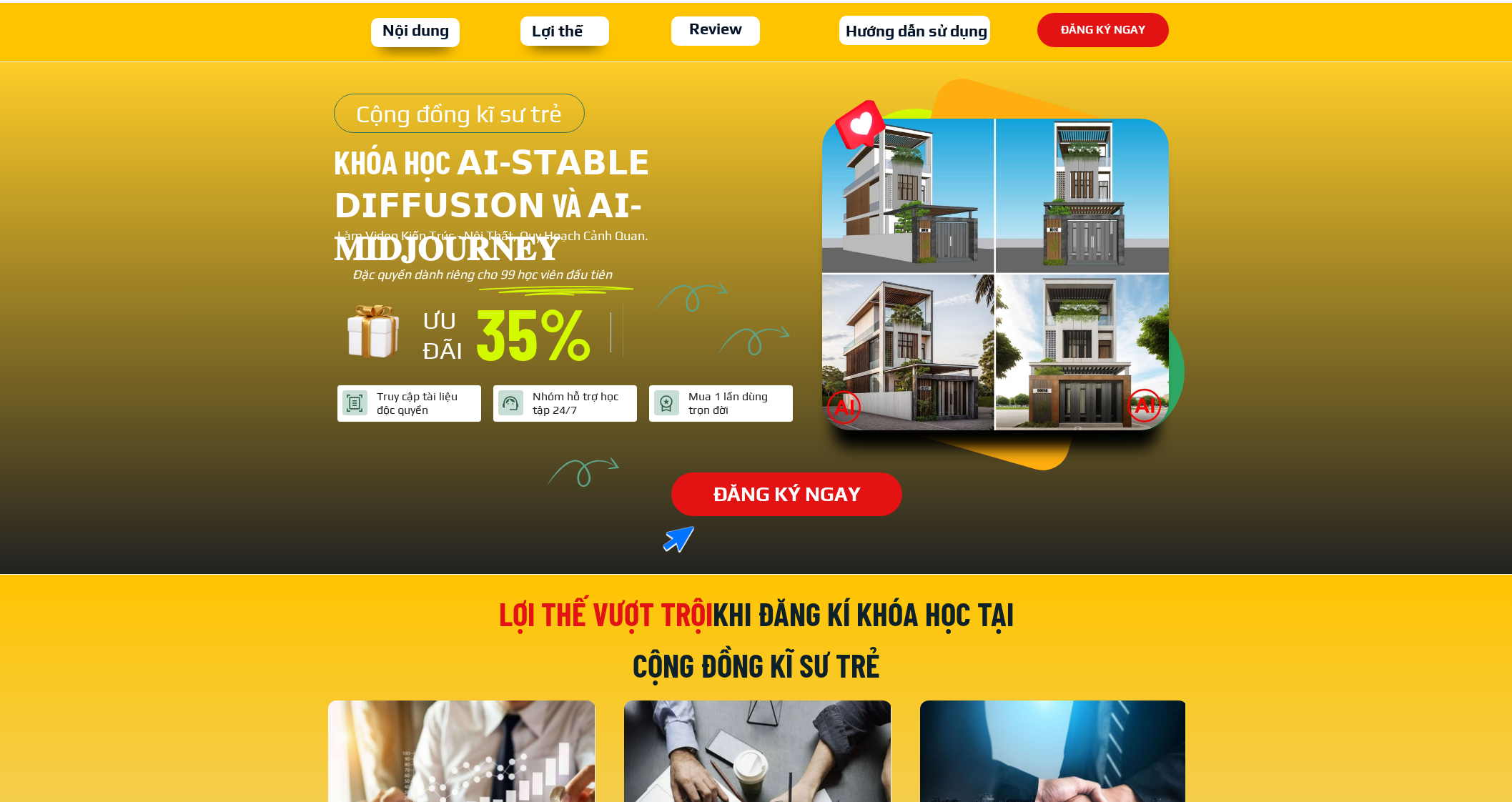
click at [713, 487] on p "ĐĂNG KÝ NGAY" at bounding box center [787, 493] width 238 height 45
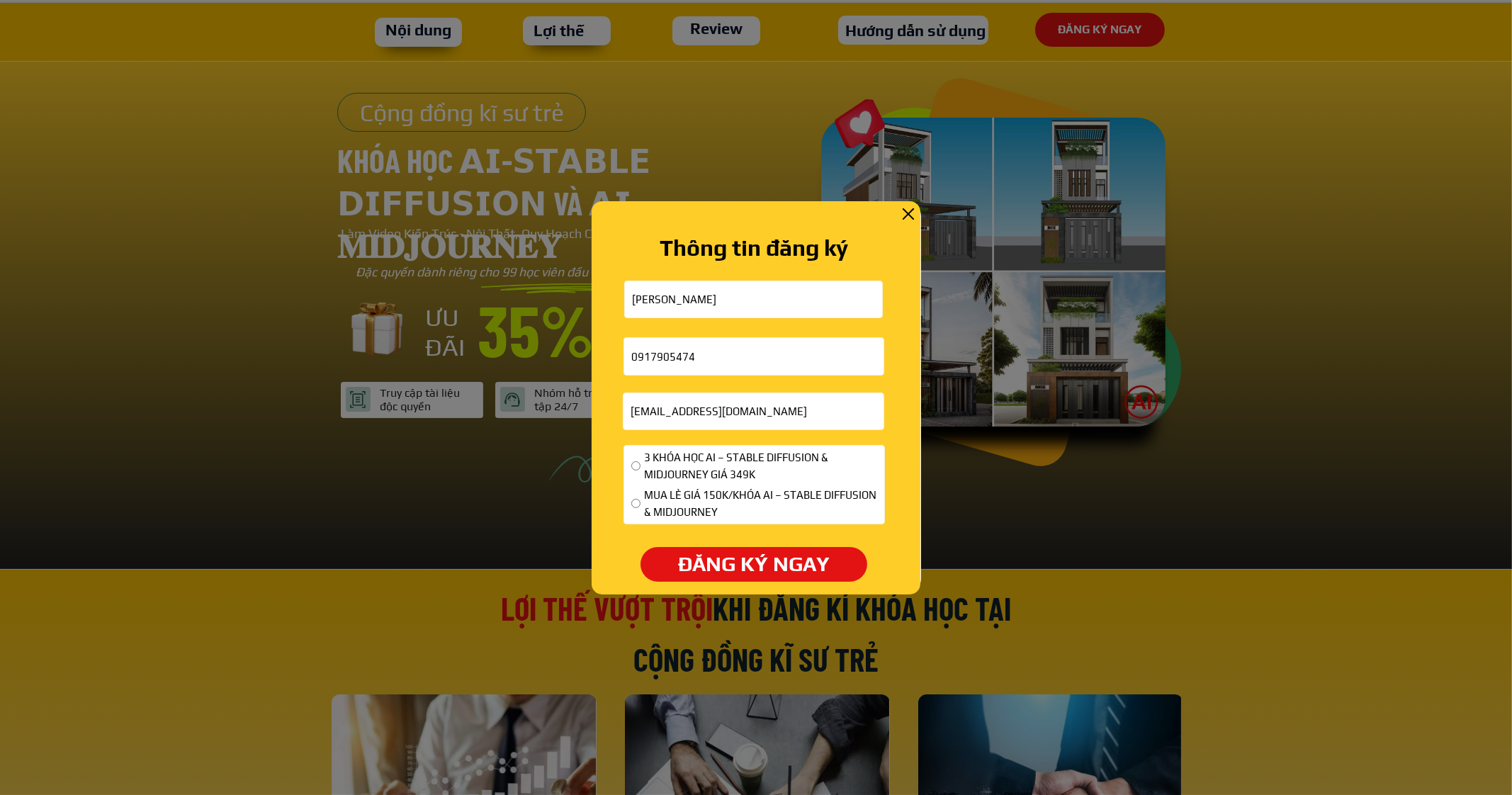
drag, startPoint x: 647, startPoint y: 496, endPoint x: 677, endPoint y: 523, distance: 40.4
click at [646, 497] on span "MUA LẺ GIÁ 150K/KHÓA AI – STABLE DIFFUSION & MIDJOURNEY" at bounding box center [761, 503] width 233 height 34
radio input "true"
click at [717, 572] on p "ĐĂNG KÝ NGAY" at bounding box center [754, 565] width 244 height 37
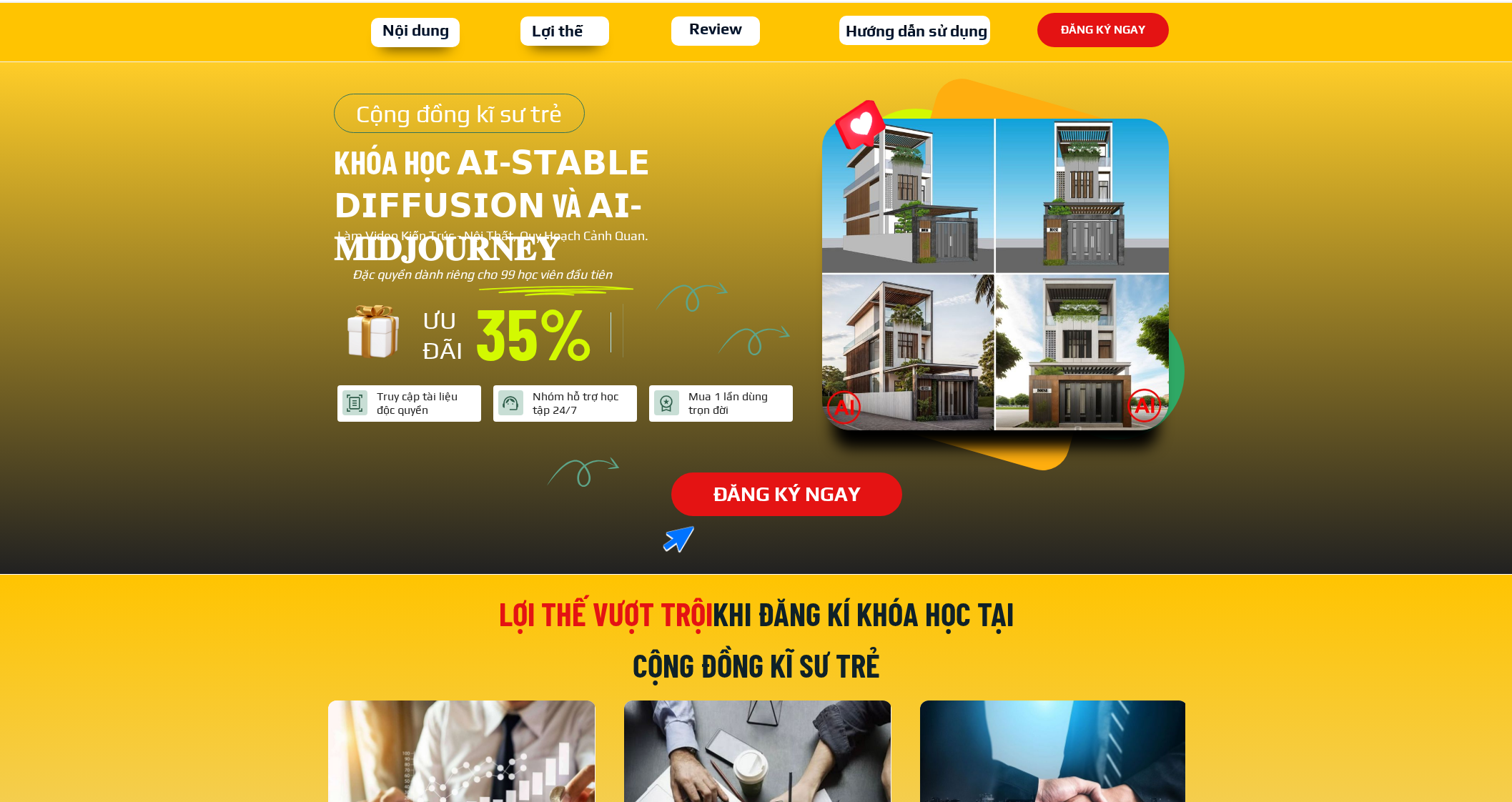
click at [746, 481] on p "ĐĂNG KÝ NGAY" at bounding box center [786, 494] width 234 height 44
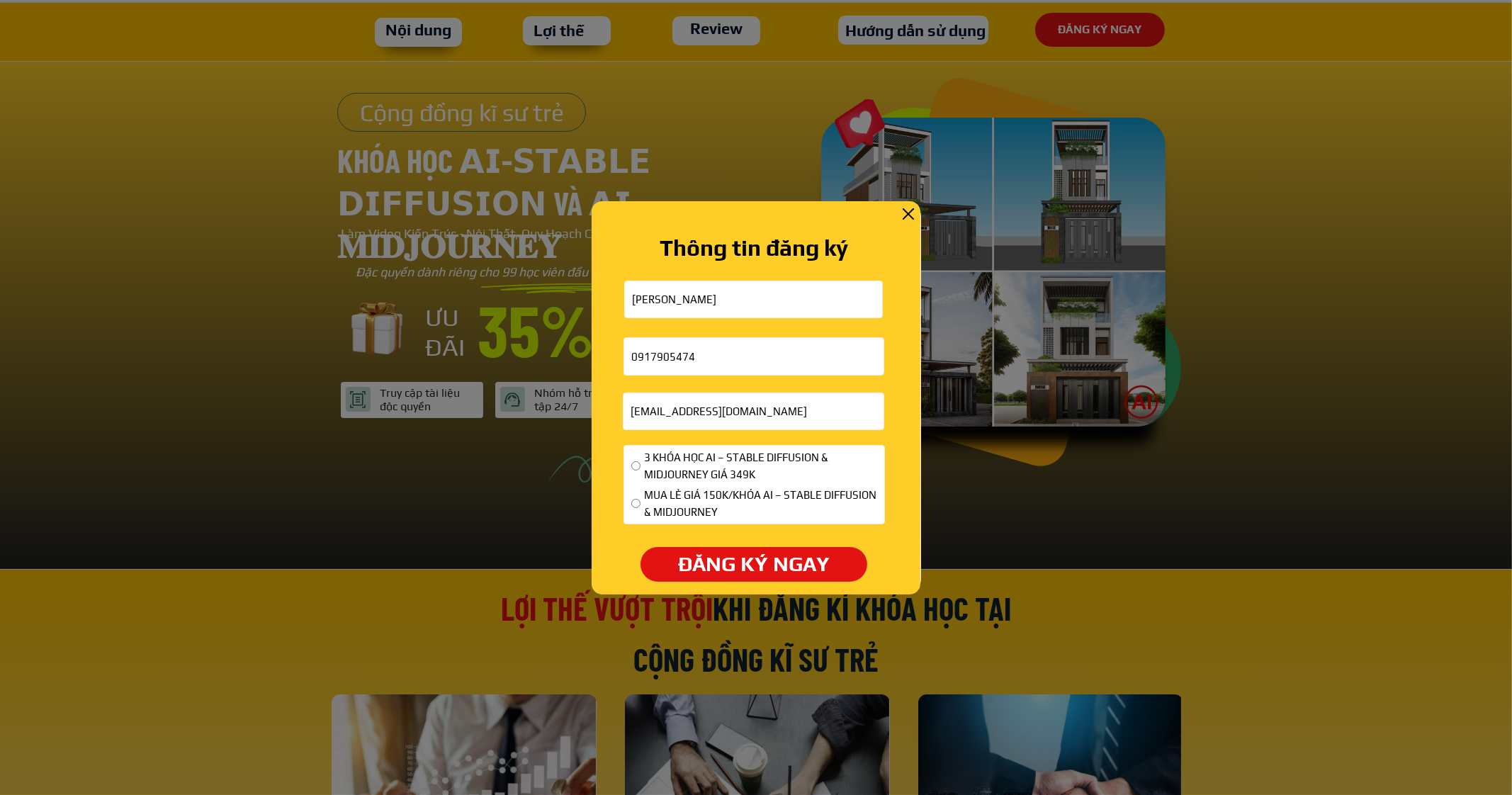
click at [642, 503] on div "MUA LẺ GIÁ 150K/KHÓA AI – STABLE DIFFUSION & MIDJOURNEY" at bounding box center [754, 503] width 246 height 34
click at [680, 512] on span "MUA LẺ GIÁ 150K/KHÓA AI – STABLE DIFFUSION & MIDJOURNEY" at bounding box center [761, 503] width 233 height 34
radio input "true"
click at [695, 548] on p "ĐĂNG KÝ NGAY" at bounding box center [754, 564] width 248 height 38
